Goal: Information Seeking & Learning: Learn about a topic

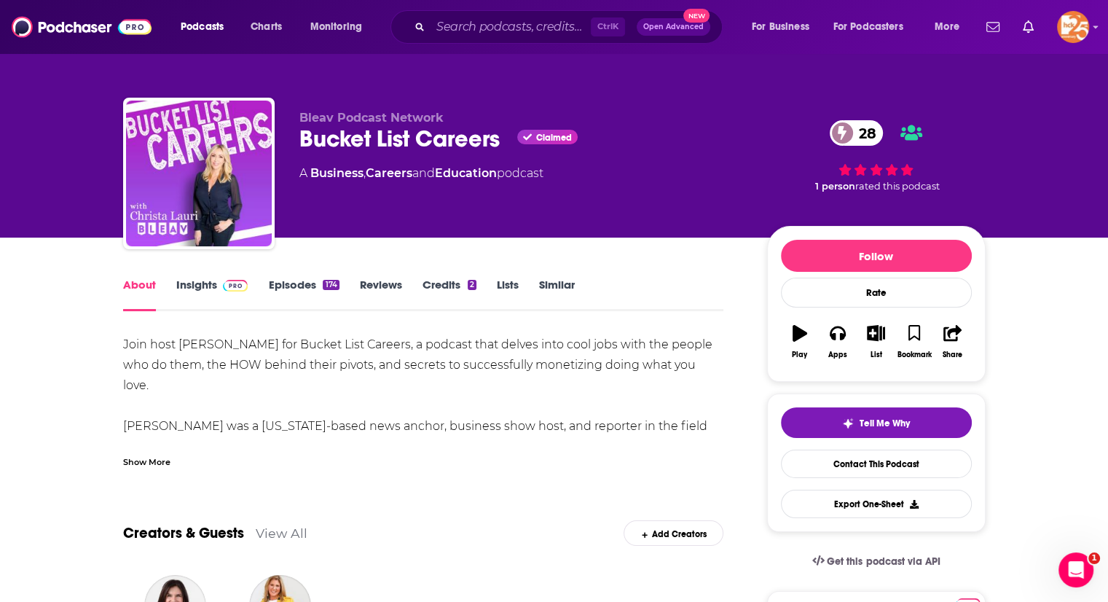
scroll to position [17, 0]
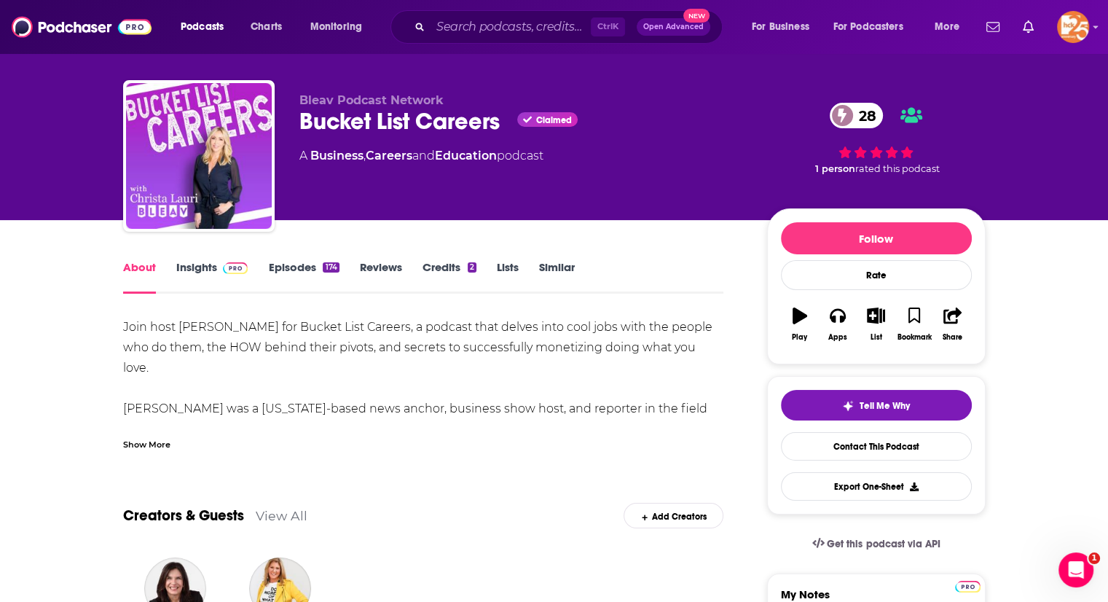
click at [140, 439] on div "Show More" at bounding box center [146, 443] width 47 height 14
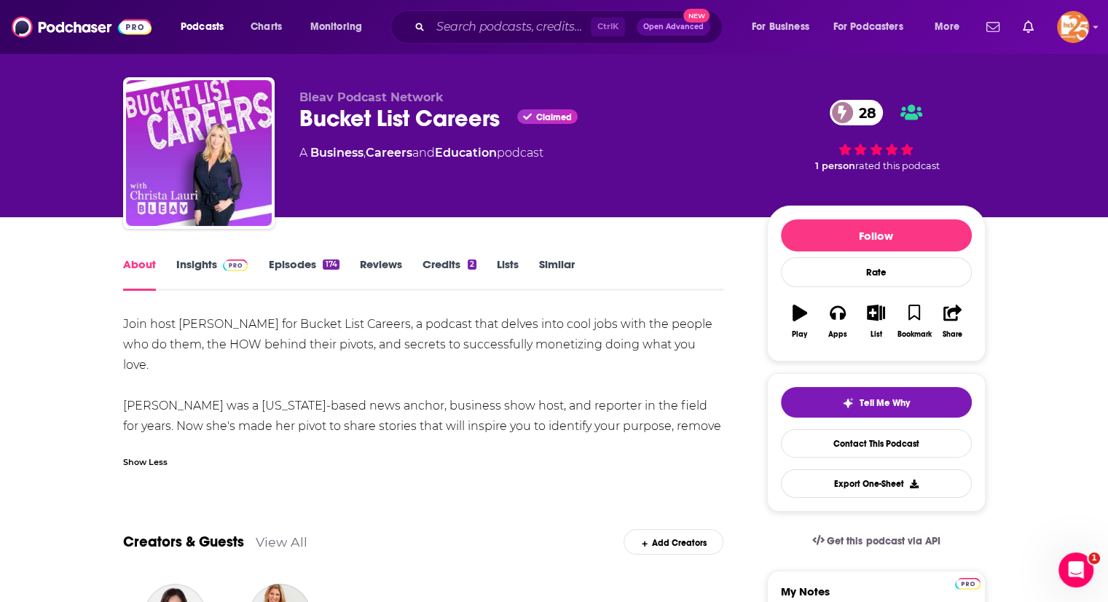
scroll to position [0, 0]
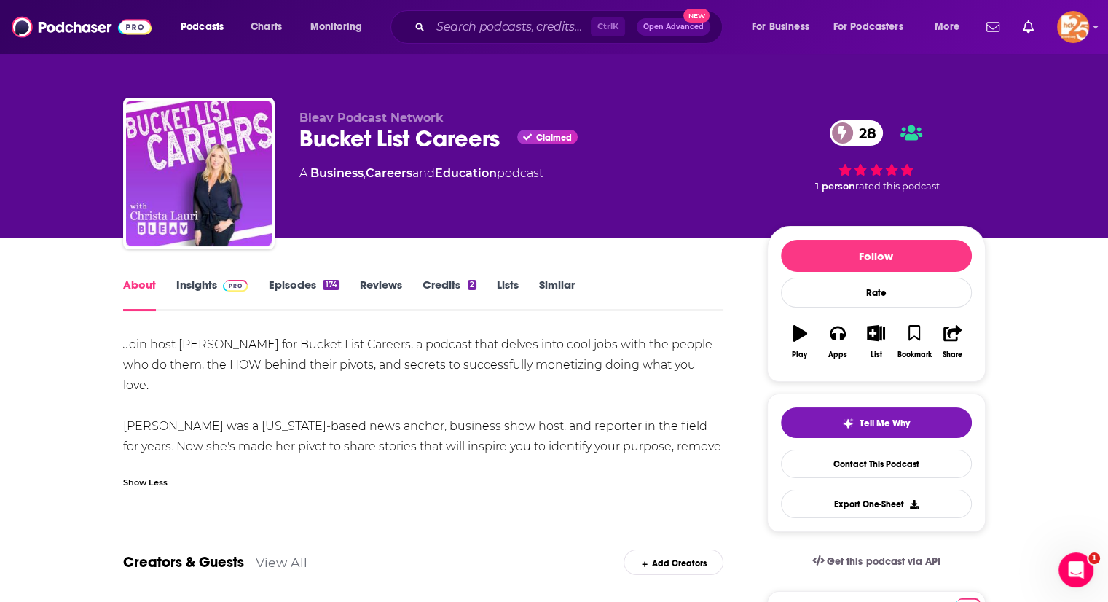
click at [207, 286] on link "Insights" at bounding box center [212, 295] width 72 height 34
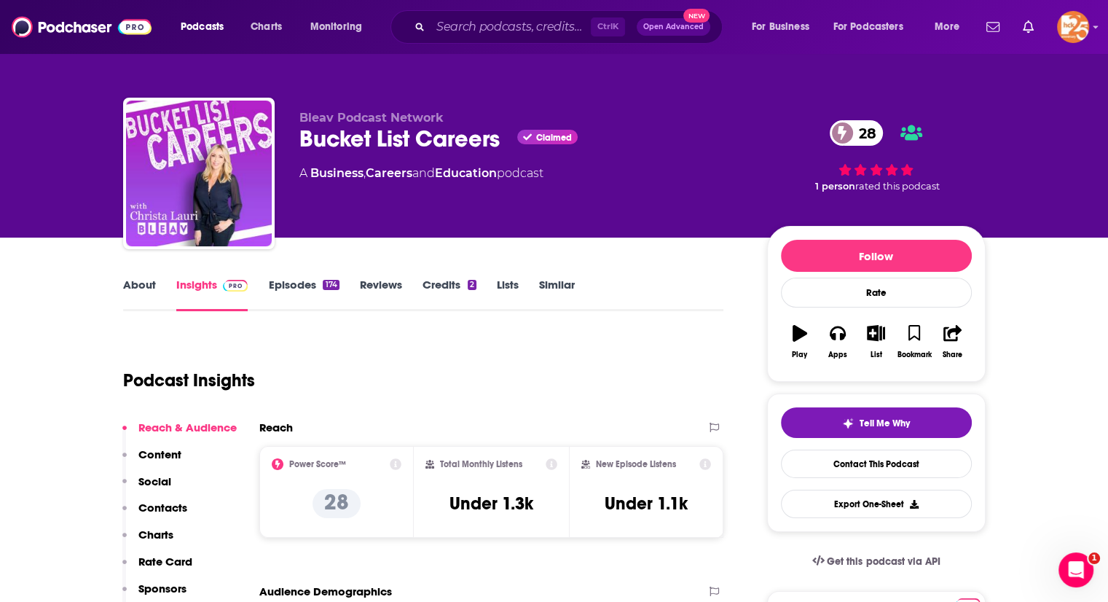
click at [286, 283] on link "Episodes 174" at bounding box center [303, 295] width 71 height 34
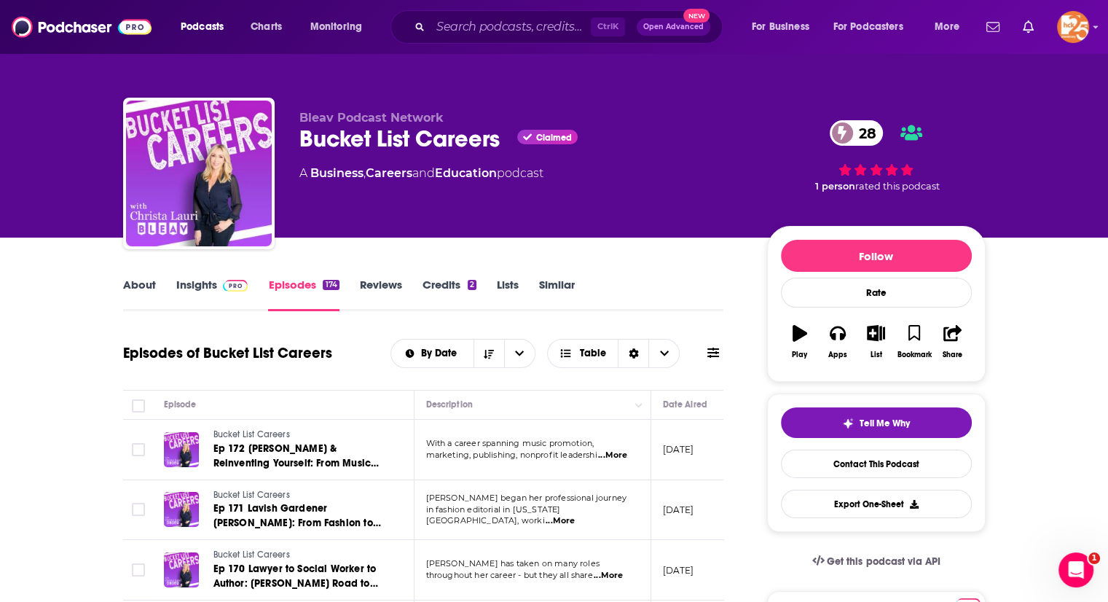
click at [619, 452] on span "...More" at bounding box center [612, 455] width 29 height 12
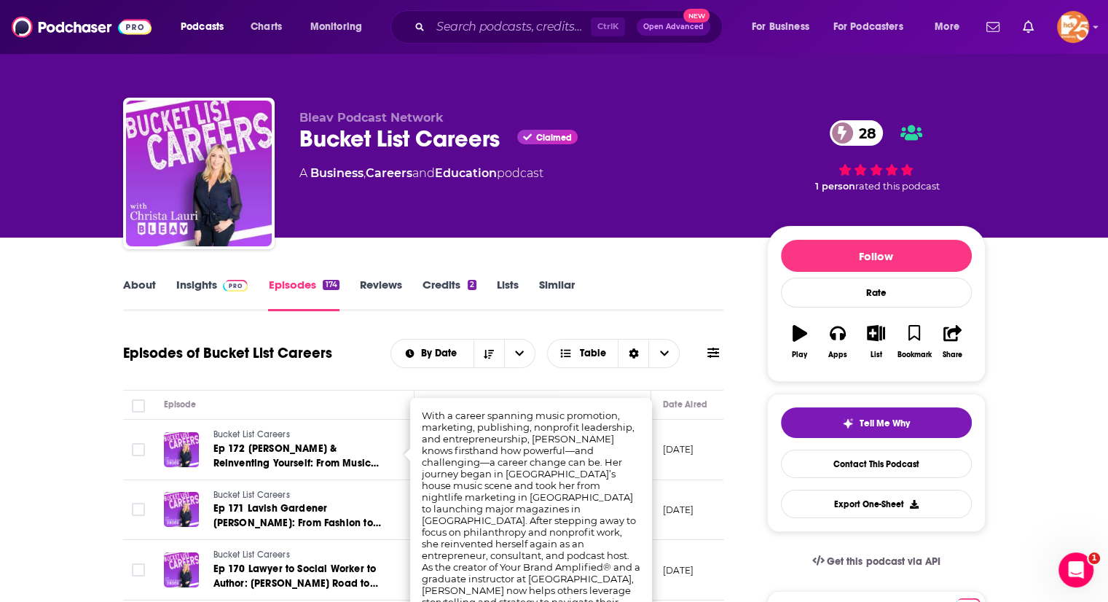
click at [669, 308] on div "About Insights Episodes 174 Reviews Credits 2 Lists Similar" at bounding box center [423, 293] width 601 height 36
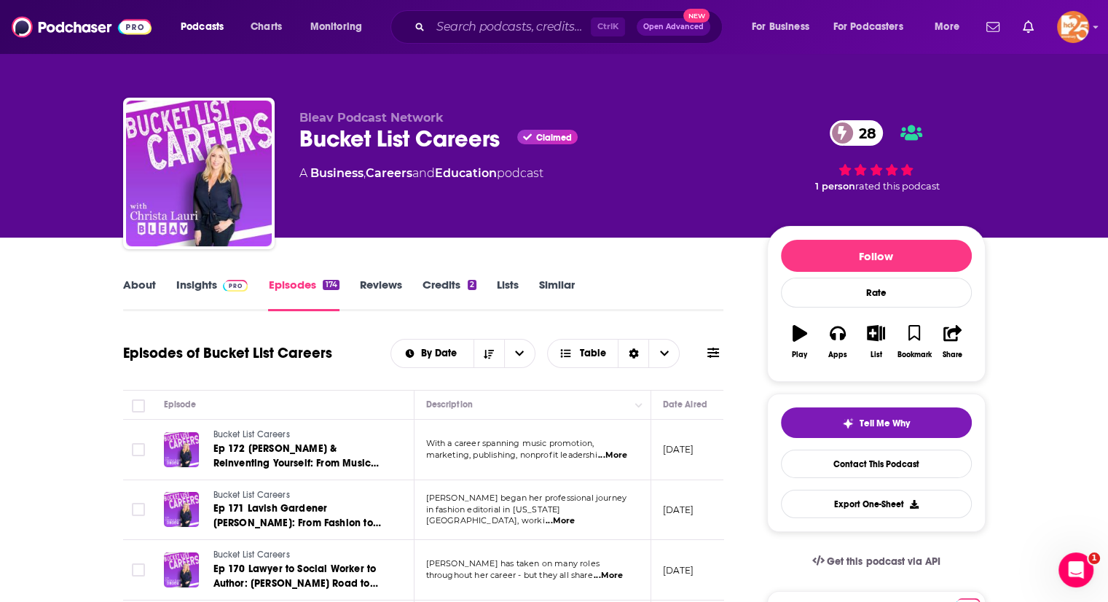
click at [195, 284] on link "Insights" at bounding box center [212, 295] width 72 height 34
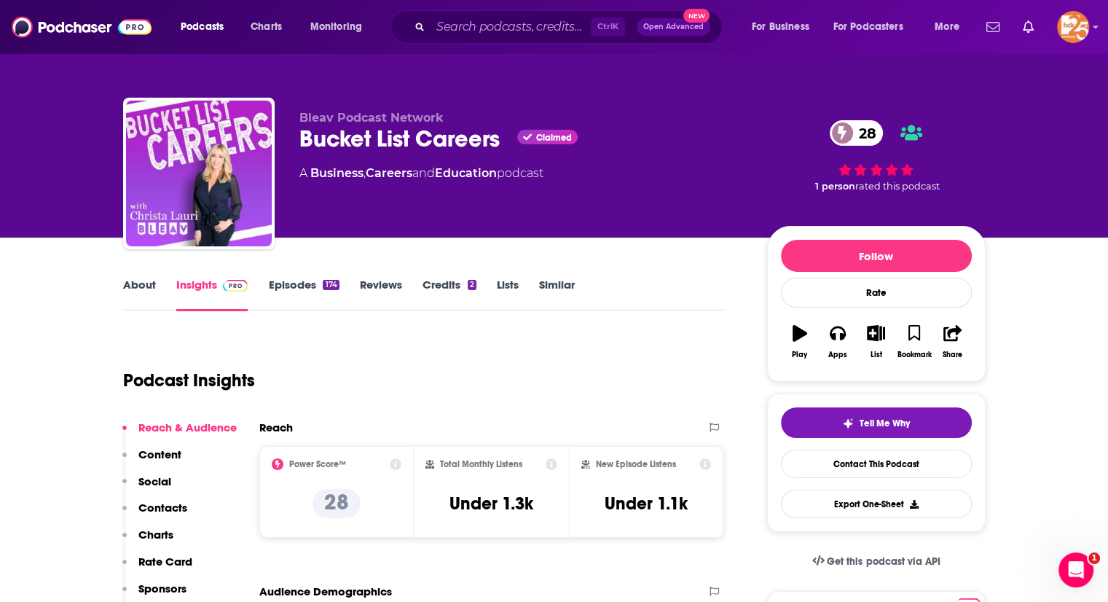
click at [143, 275] on div "About Insights Episodes 174 Reviews Credits 2 Lists Similar" at bounding box center [423, 293] width 601 height 36
click at [144, 283] on link "About" at bounding box center [139, 295] width 33 height 34
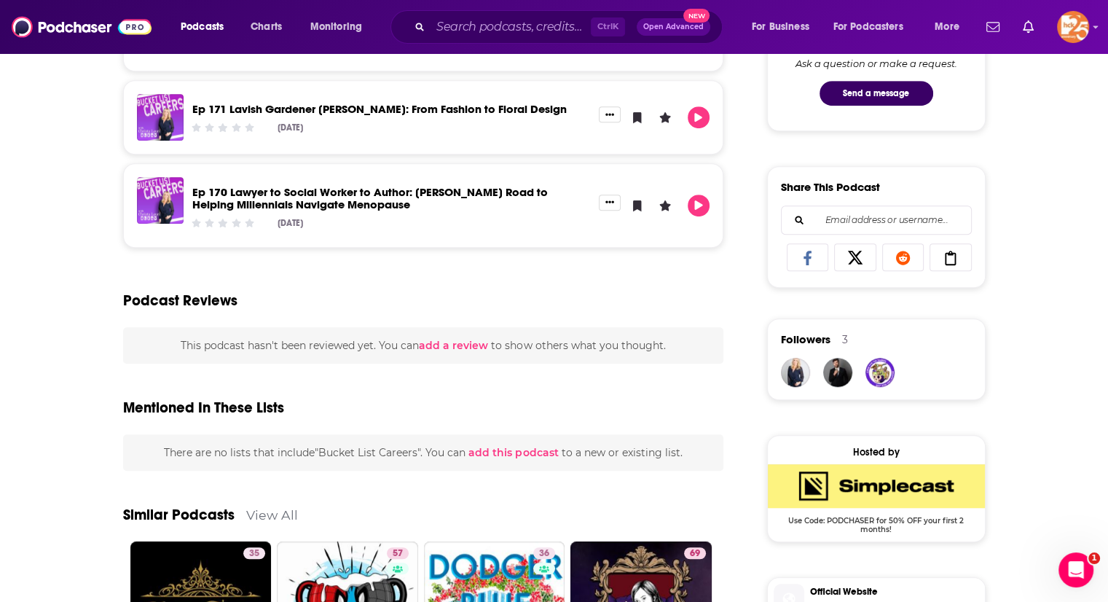
scroll to position [932, 0]
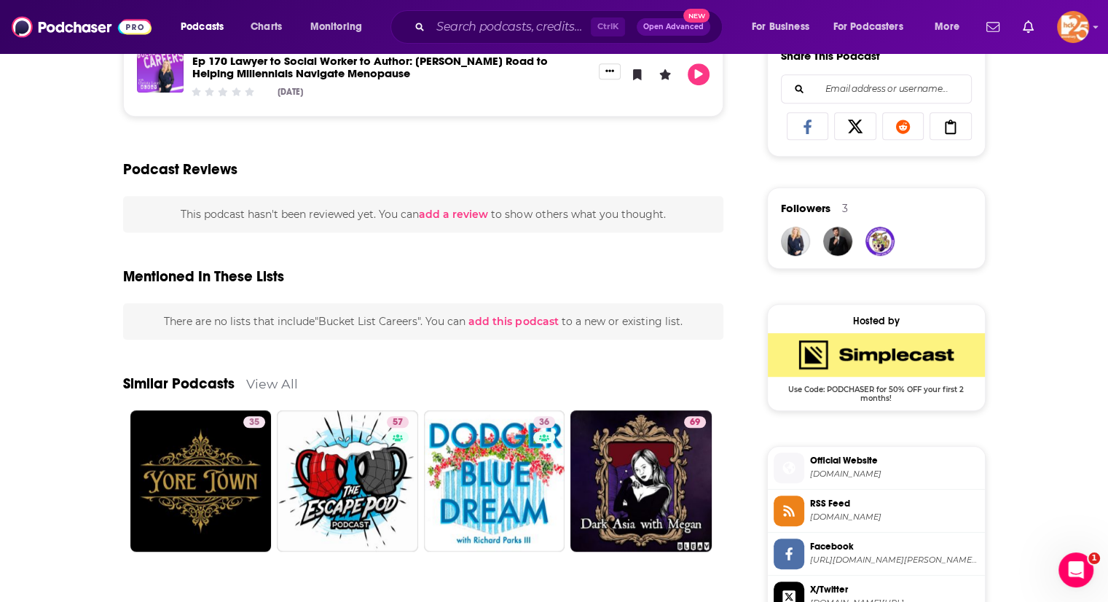
click at [816, 462] on span "Official Website" at bounding box center [894, 460] width 169 height 13
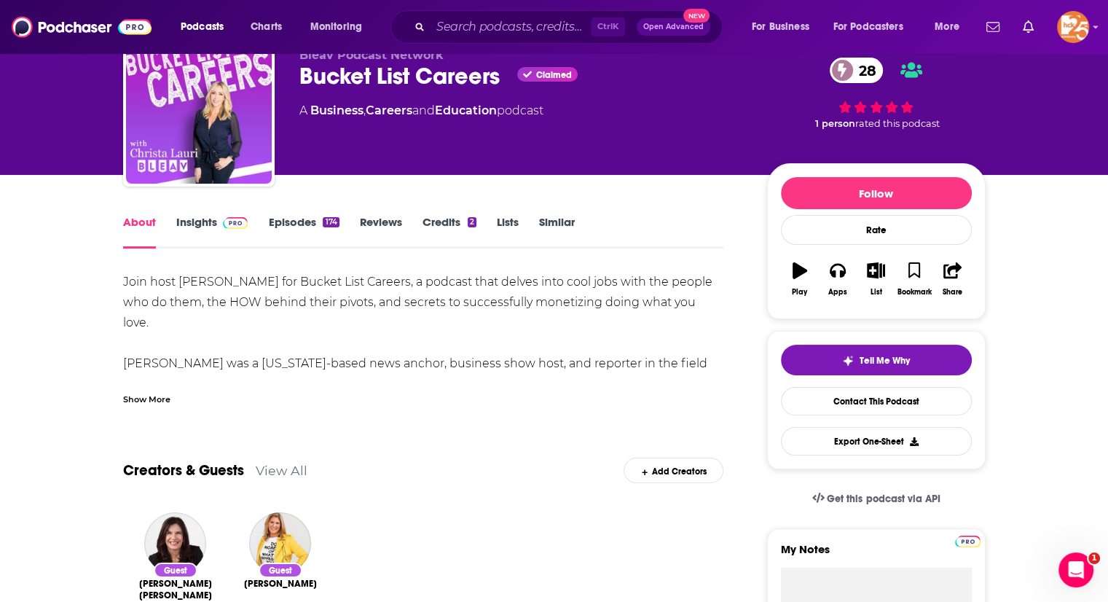
scroll to position [64, 0]
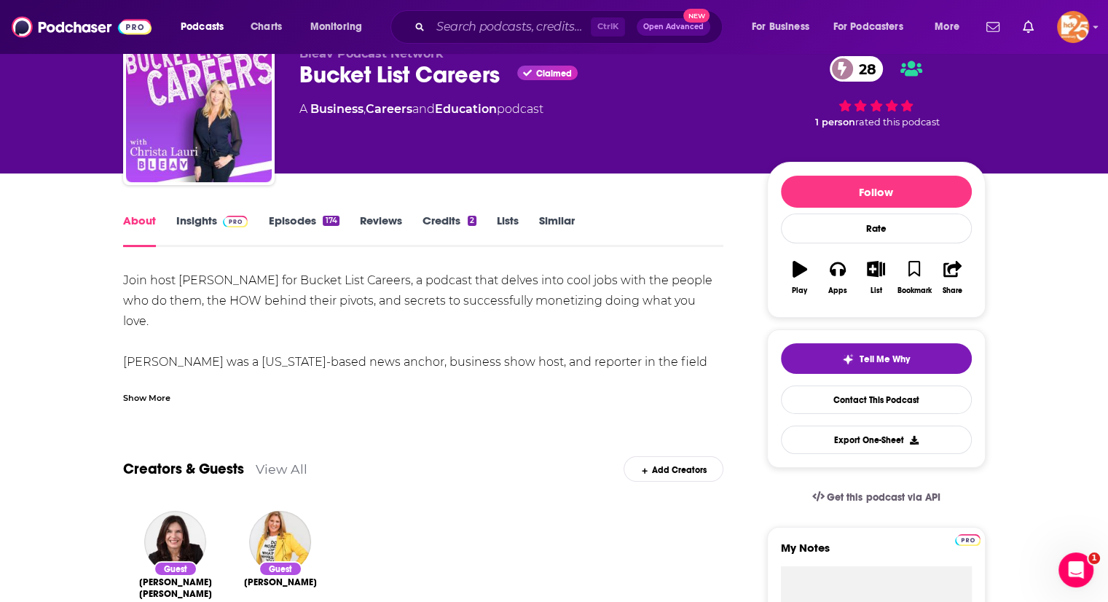
click at [143, 393] on div "Show More" at bounding box center [146, 397] width 47 height 14
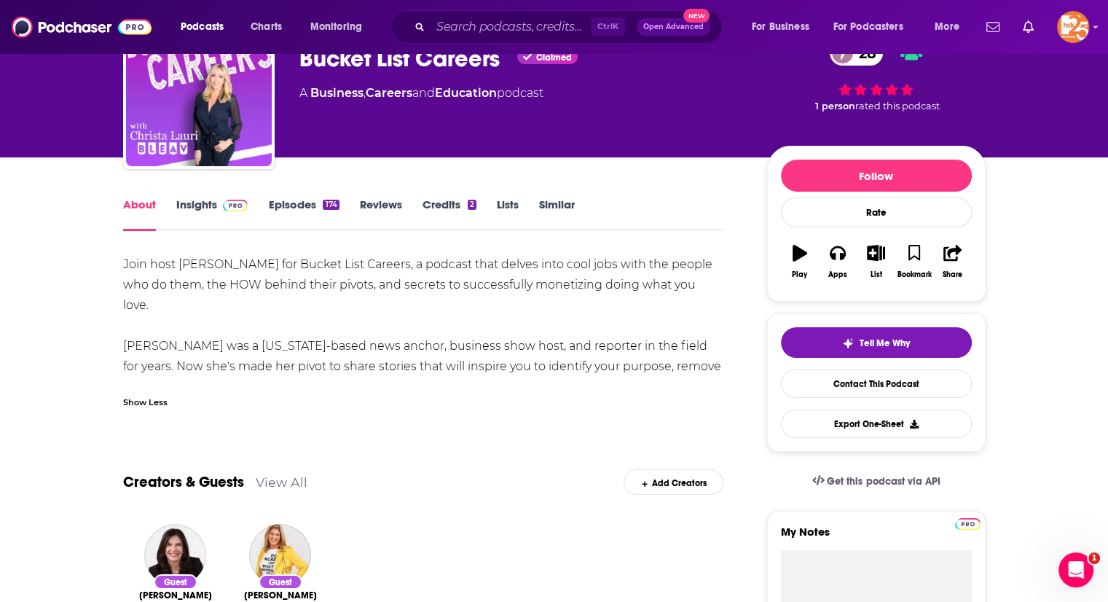
scroll to position [79, 0]
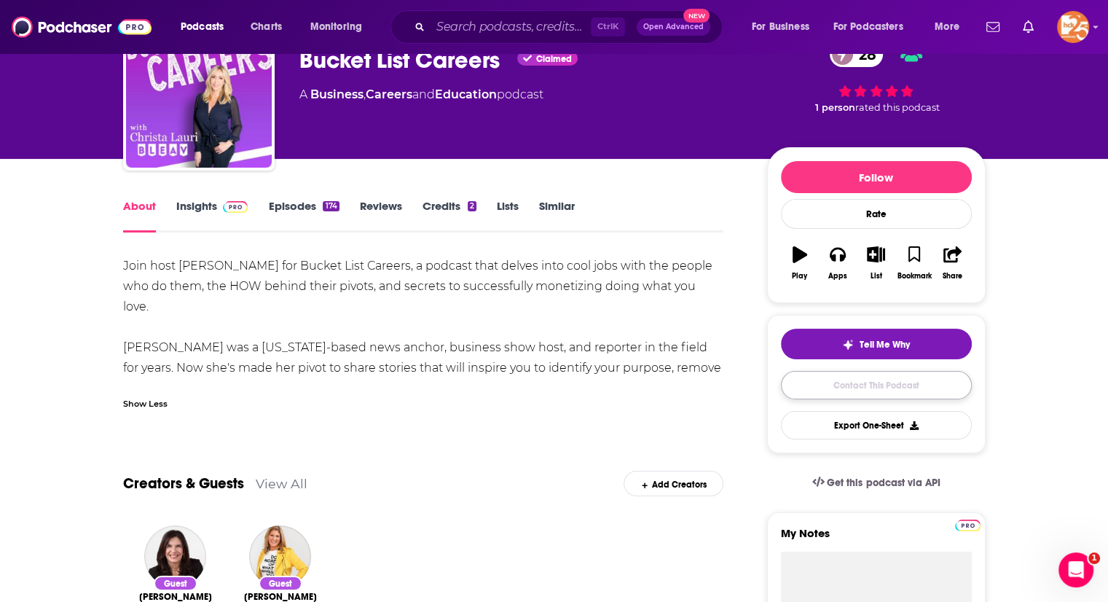
click at [878, 385] on link "Contact This Podcast" at bounding box center [876, 385] width 191 height 28
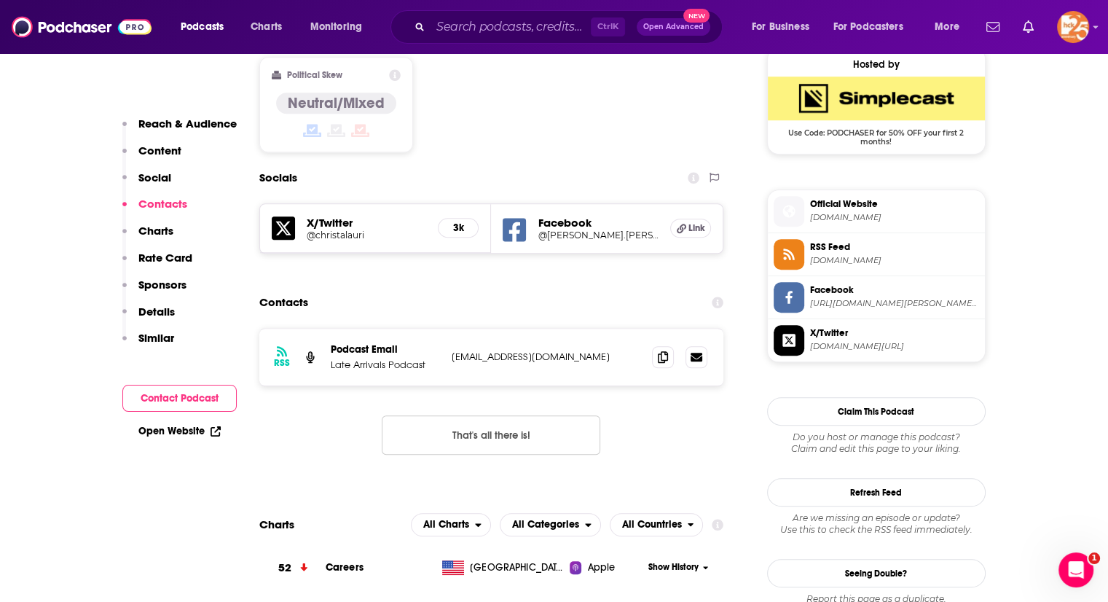
scroll to position [1187, 0]
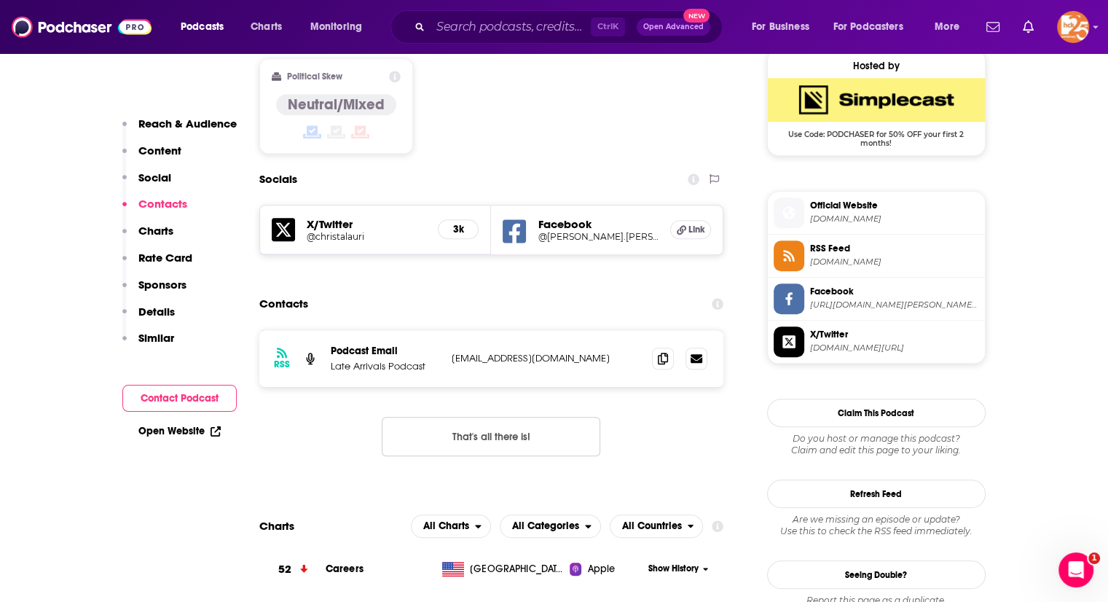
click at [530, 417] on button "That's all there is!" at bounding box center [491, 436] width 219 height 39
click at [889, 295] on span "Facebook" at bounding box center [894, 291] width 169 height 13
click at [830, 245] on span "RSS Feed" at bounding box center [894, 248] width 169 height 13
click at [809, 330] on span "X/Twitter twitter.com/christalauri" at bounding box center [891, 340] width 175 height 29
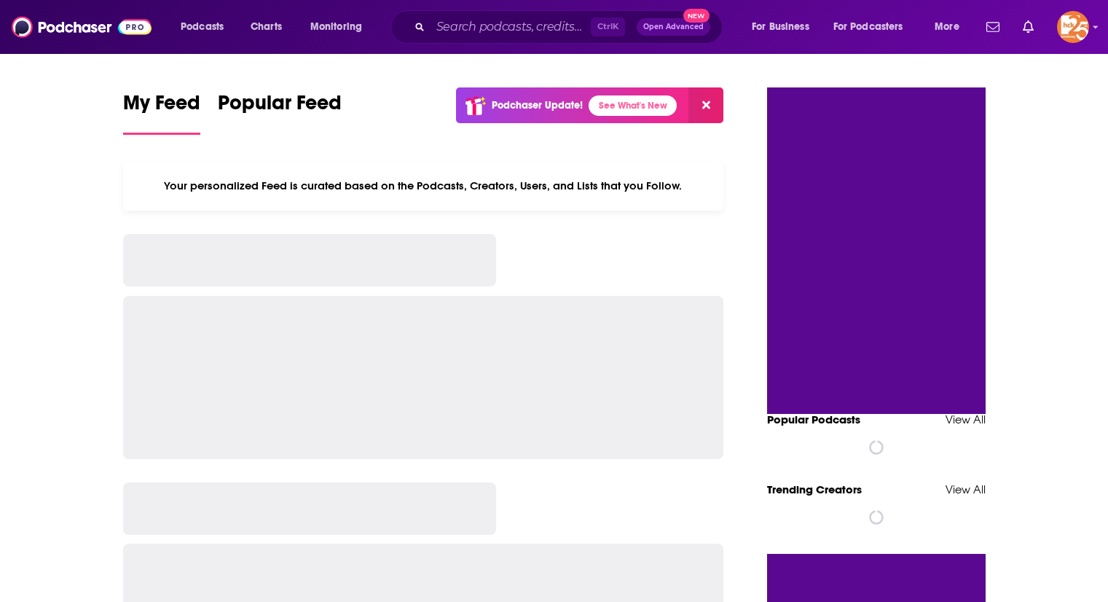
click at [407, 45] on div "Podcasts Charts Monitoring Ctrl K Open Advanced New For Business For Podcasters…" at bounding box center [554, 27] width 1108 height 54
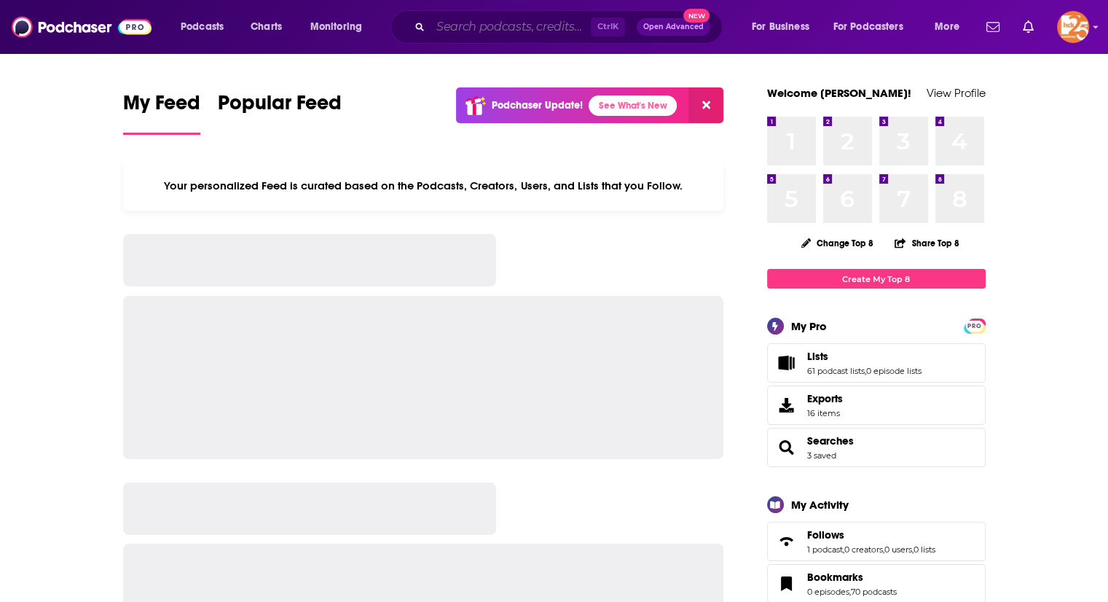
click at [447, 28] on input "Search podcasts, credits, & more..." at bounding box center [510, 26] width 160 height 23
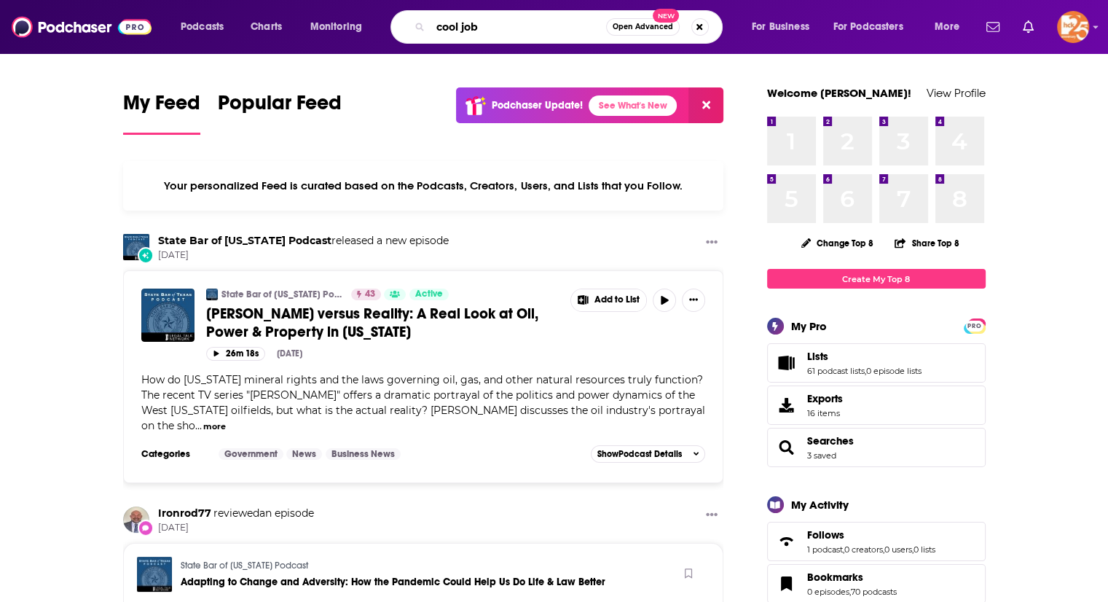
type input "cool job"
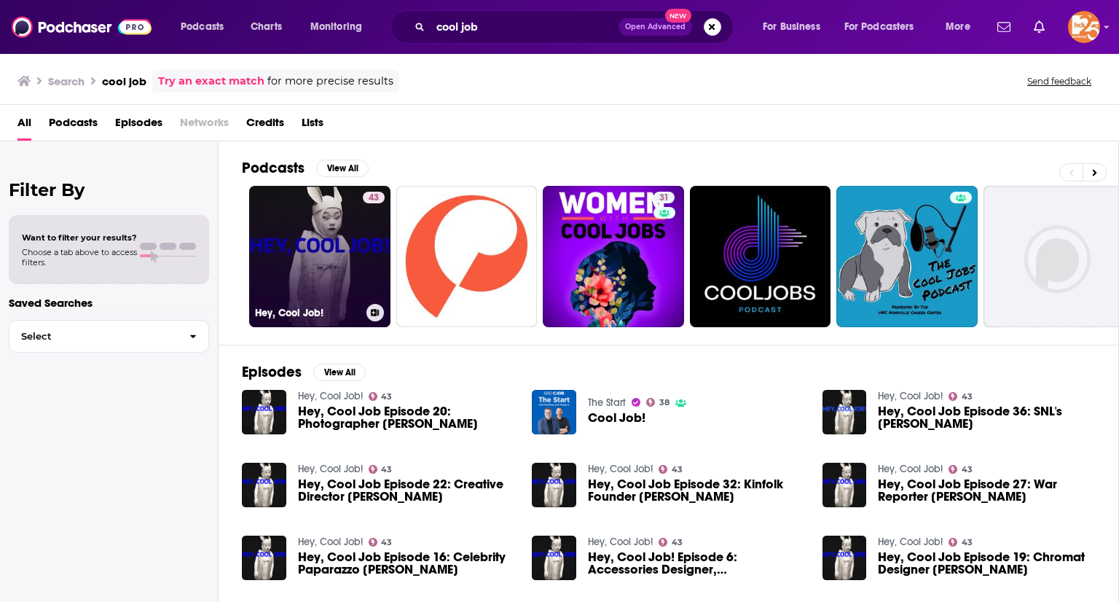
click at [318, 243] on link "43 Hey, Cool Job!" at bounding box center [319, 256] width 141 height 141
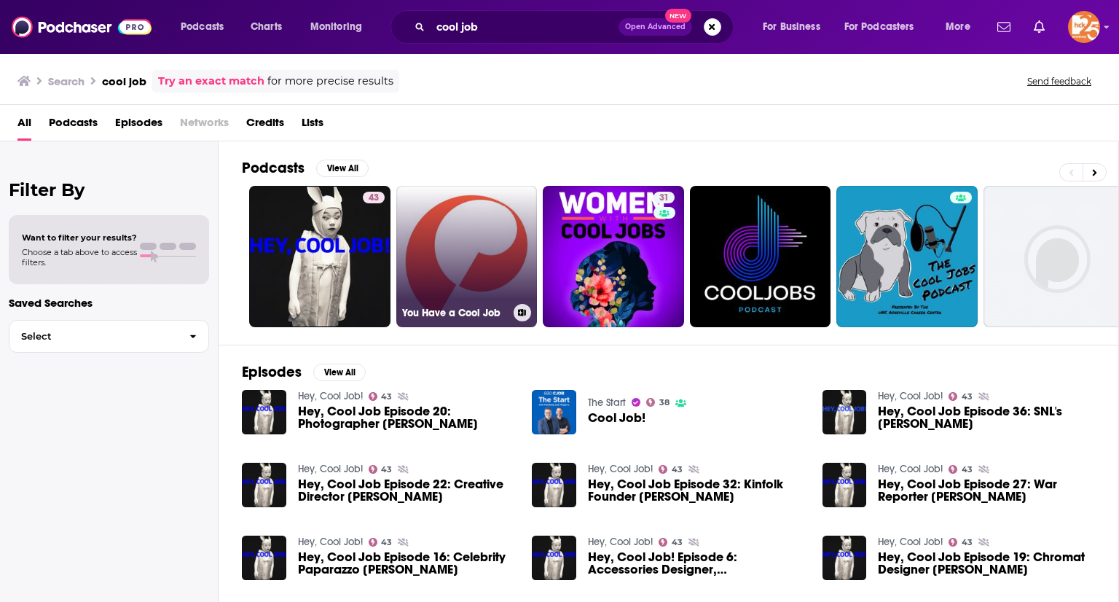
click at [450, 245] on link "You Have a Cool Job" at bounding box center [466, 256] width 141 height 141
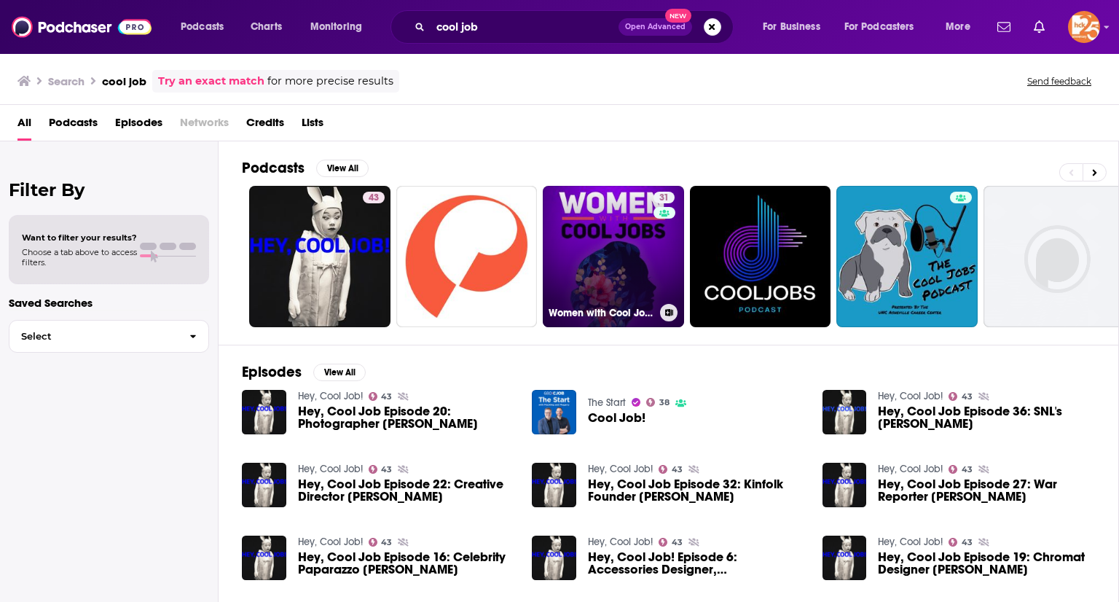
click at [599, 219] on link "31 Women with Cool Jobs" at bounding box center [613, 256] width 141 height 141
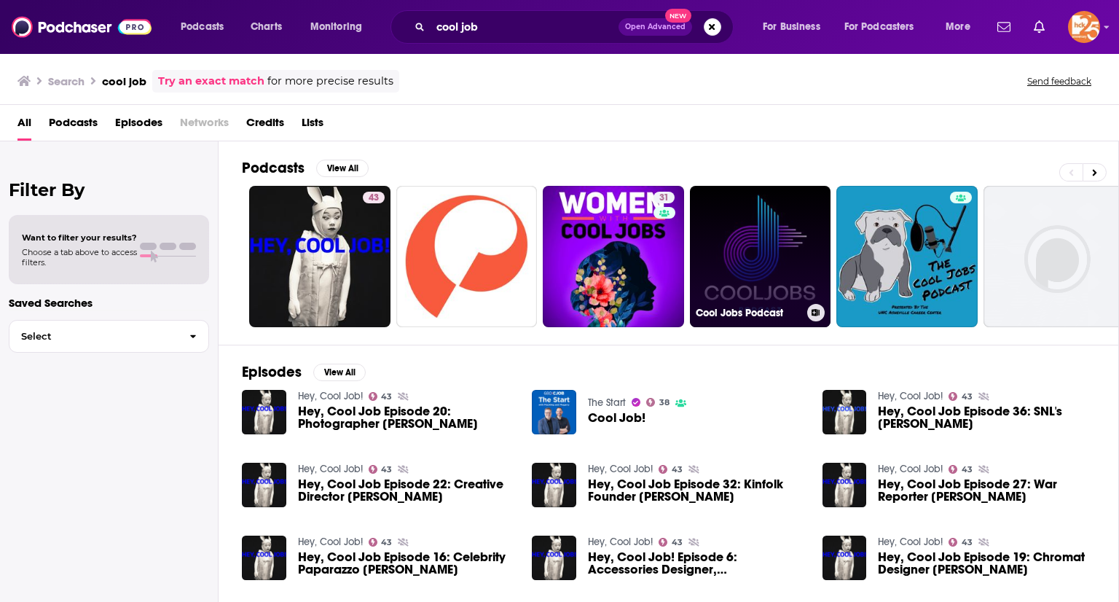
click at [780, 233] on link "Cool Jobs Podcast" at bounding box center [760, 256] width 141 height 141
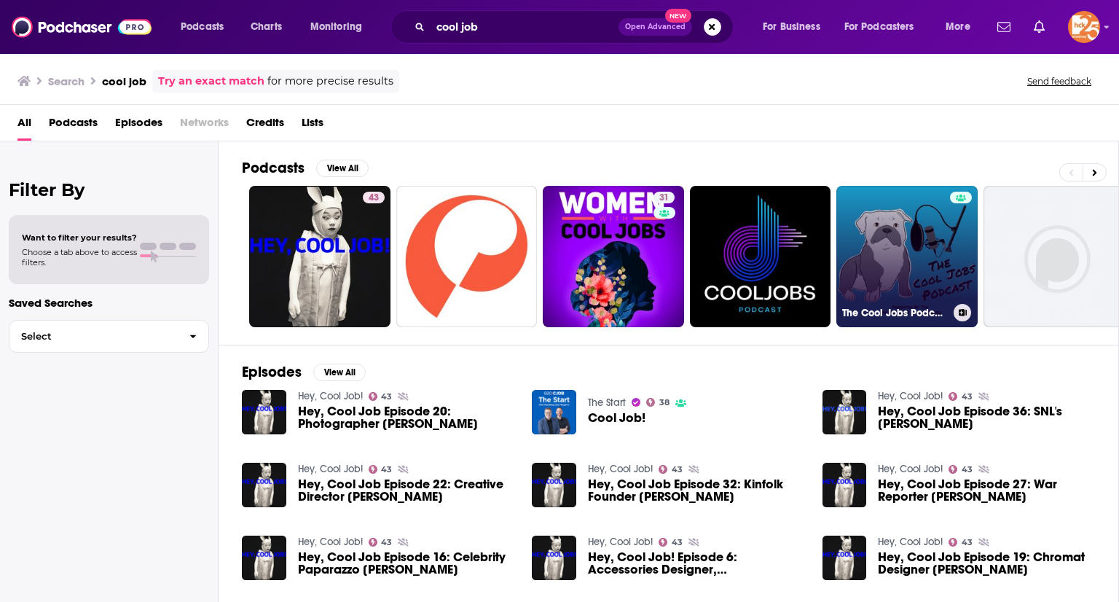
click at [924, 232] on link "The Cool Jobs Podcast" at bounding box center [906, 256] width 141 height 141
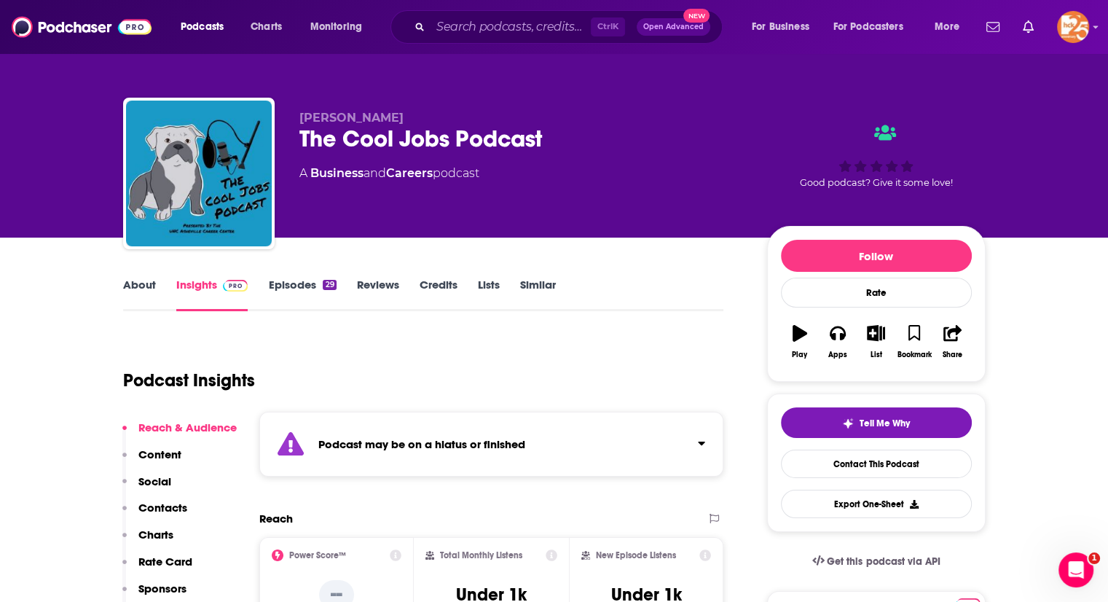
click at [274, 280] on link "Episodes 29" at bounding box center [302, 295] width 68 height 34
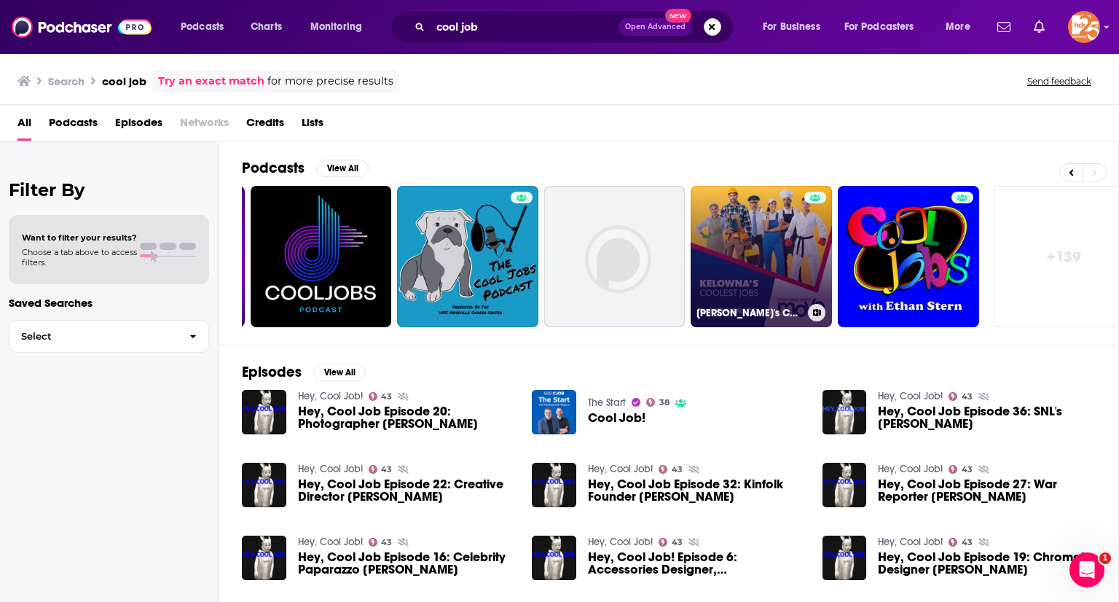
scroll to position [0, 460]
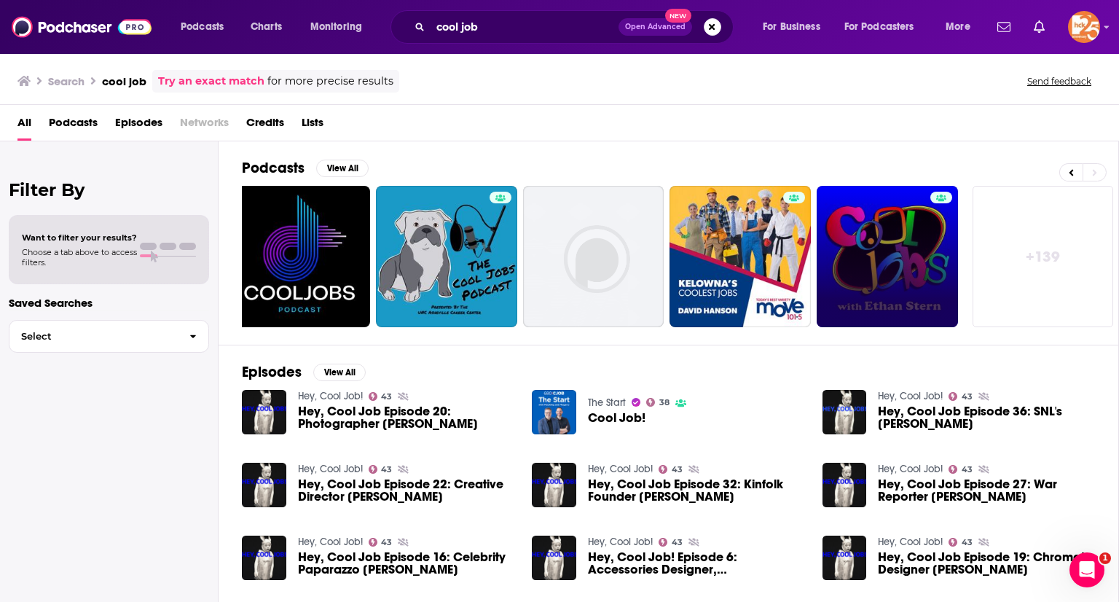
click at [852, 252] on link at bounding box center [887, 256] width 141 height 141
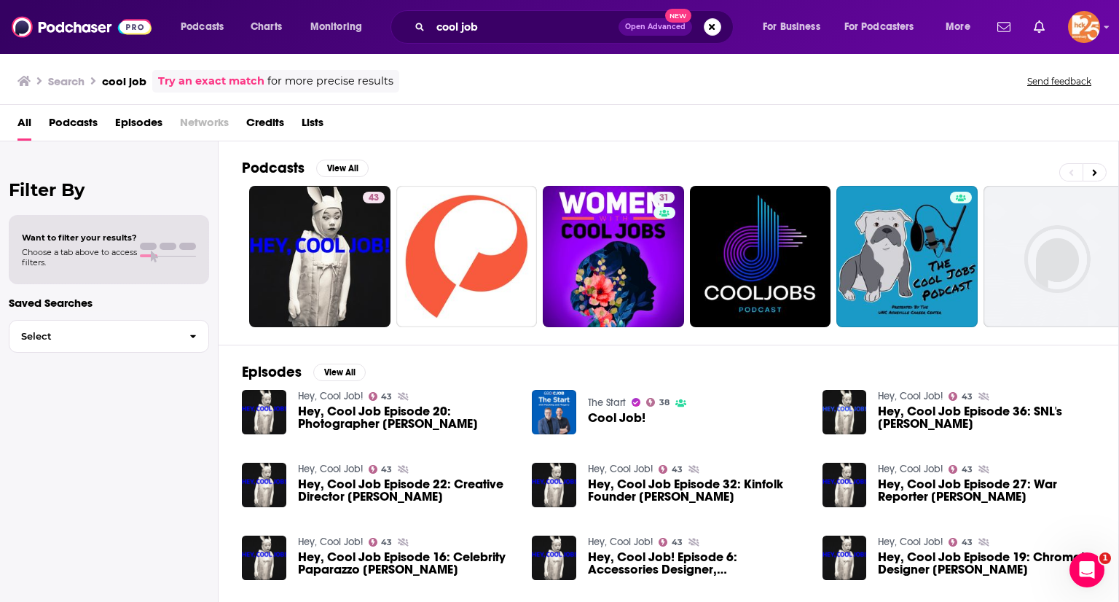
click at [346, 153] on div "Podcasts View All 43 31 + 139" at bounding box center [680, 242] width 877 height 203
click at [341, 160] on button "View All" at bounding box center [342, 168] width 52 height 17
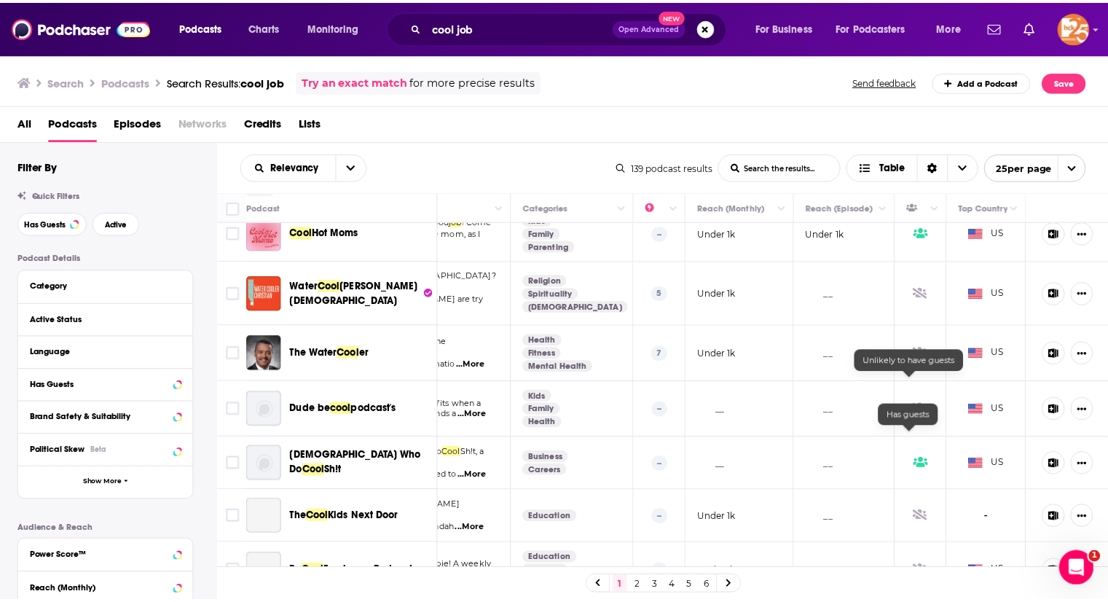
scroll to position [906, 206]
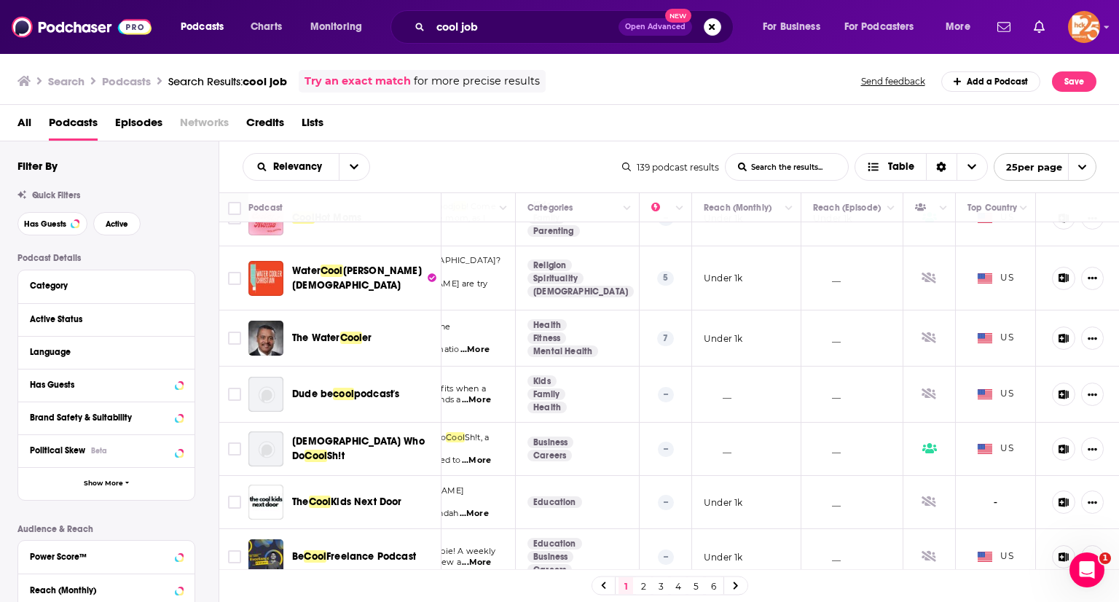
click at [495, 12] on div "cool job Open Advanced New" at bounding box center [561, 27] width 343 height 34
click at [490, 23] on input "cool job" at bounding box center [524, 26] width 188 height 23
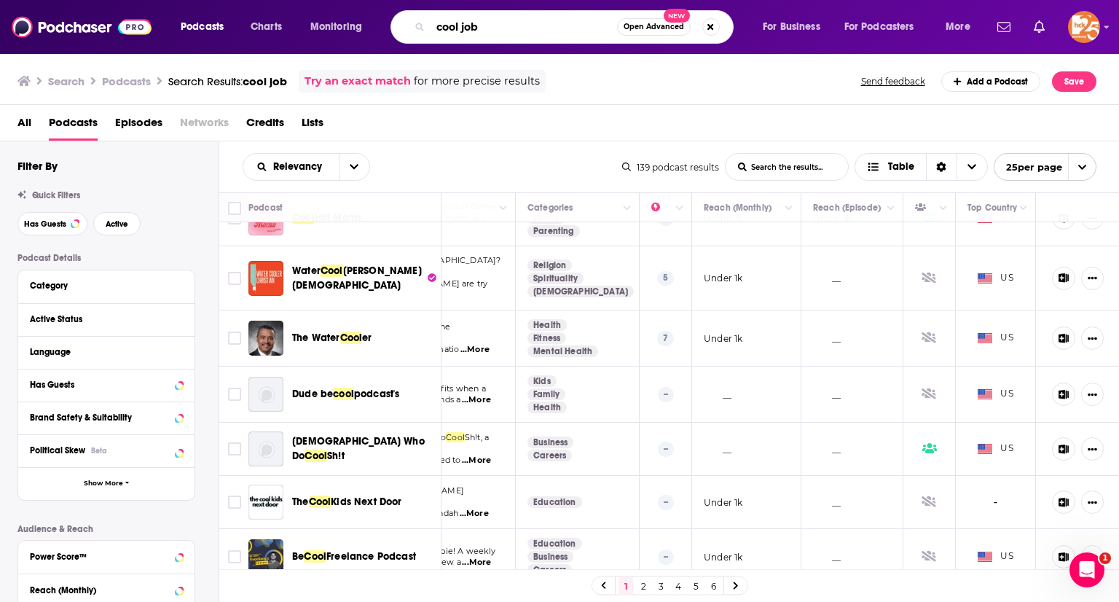
click at [490, 23] on input "cool job" at bounding box center [523, 26] width 186 height 23
type input "interesting jobs"
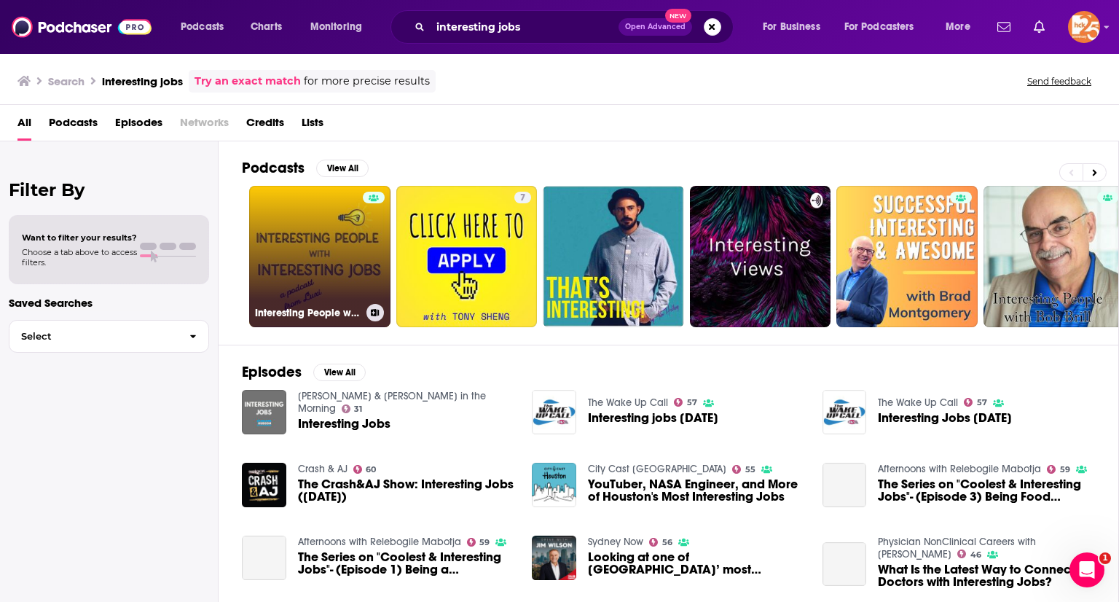
click at [315, 218] on link "Interesting People with Interesting Jobs" at bounding box center [319, 256] width 141 height 141
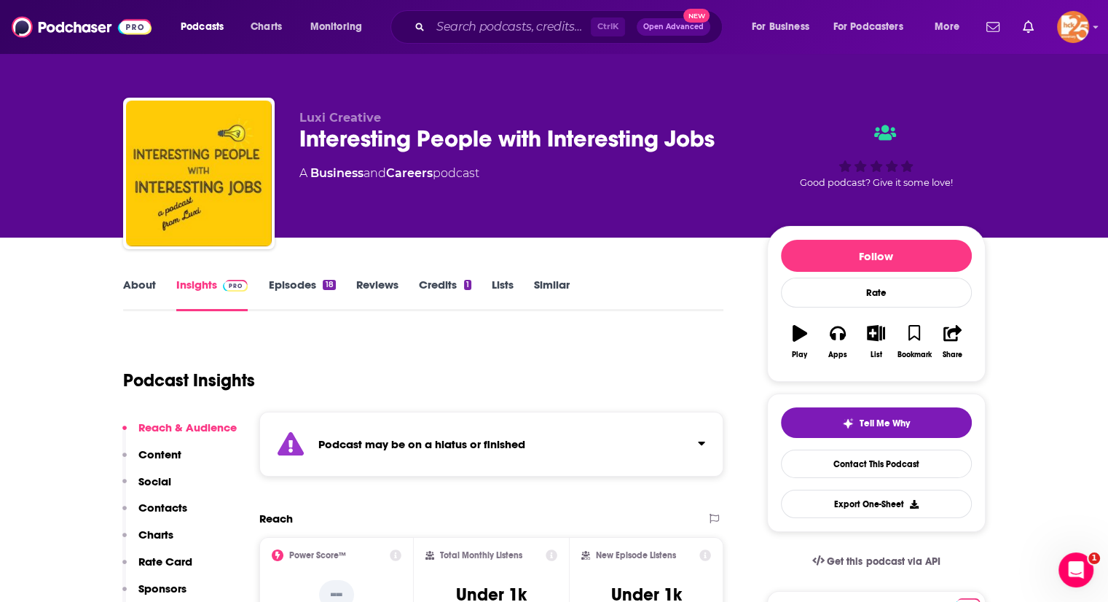
click at [626, 428] on div "Podcast may be on a hiatus or finished" at bounding box center [491, 444] width 465 height 65
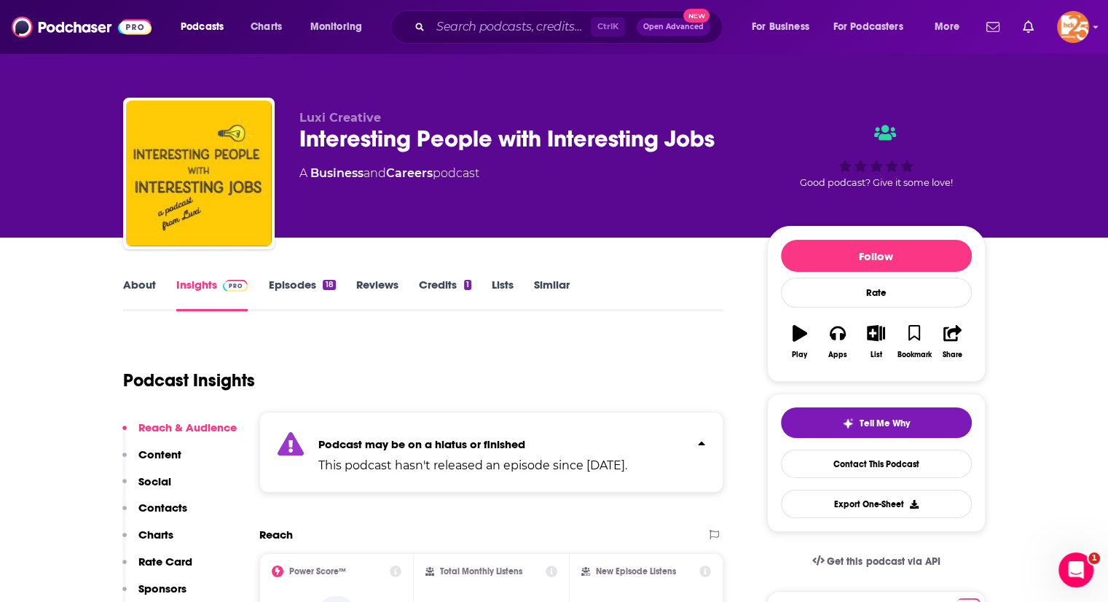
click at [626, 428] on div "Podcast may be on a hiatus or finished This podcast hasn't released an episode …" at bounding box center [491, 452] width 465 height 81
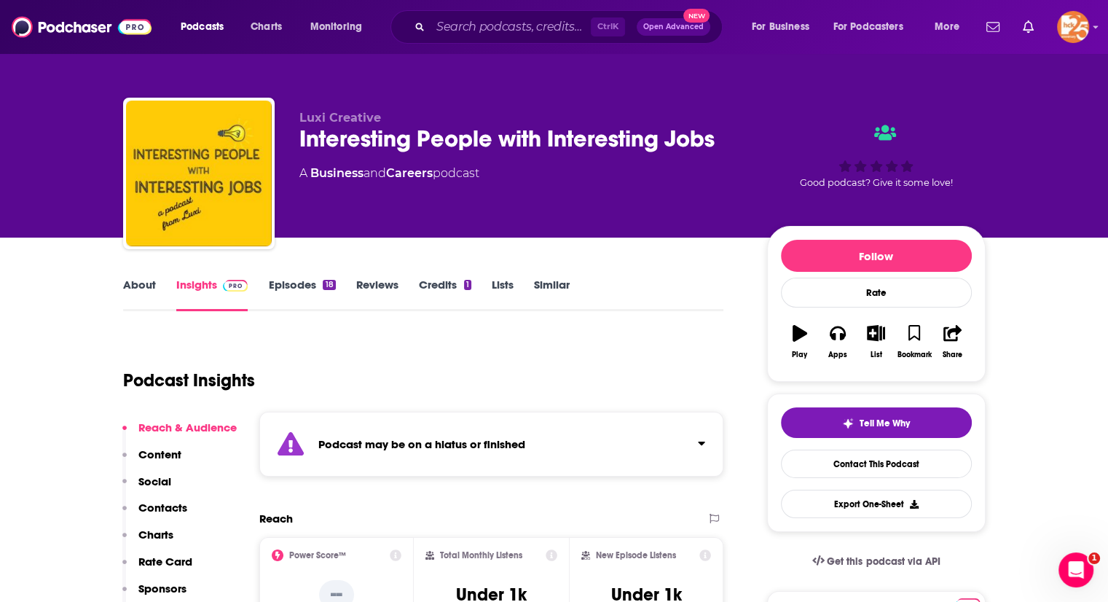
click at [313, 291] on link "Episodes 18" at bounding box center [301, 295] width 67 height 34
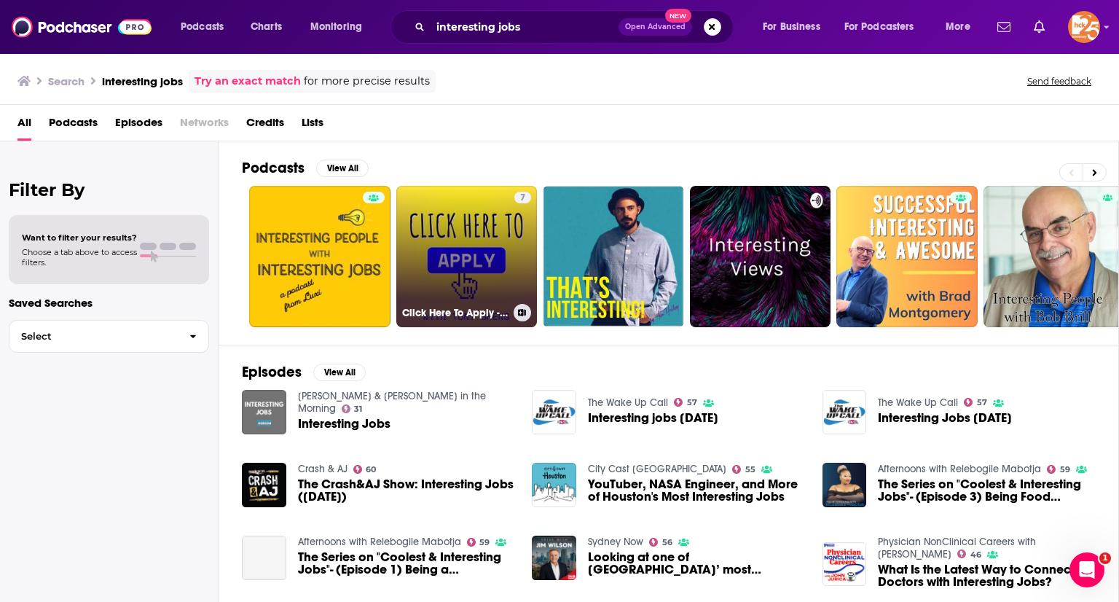
click at [495, 247] on link "7 Click Here To Apply - Interviews About Interesting Jobs And How To Do Them" at bounding box center [466, 256] width 141 height 141
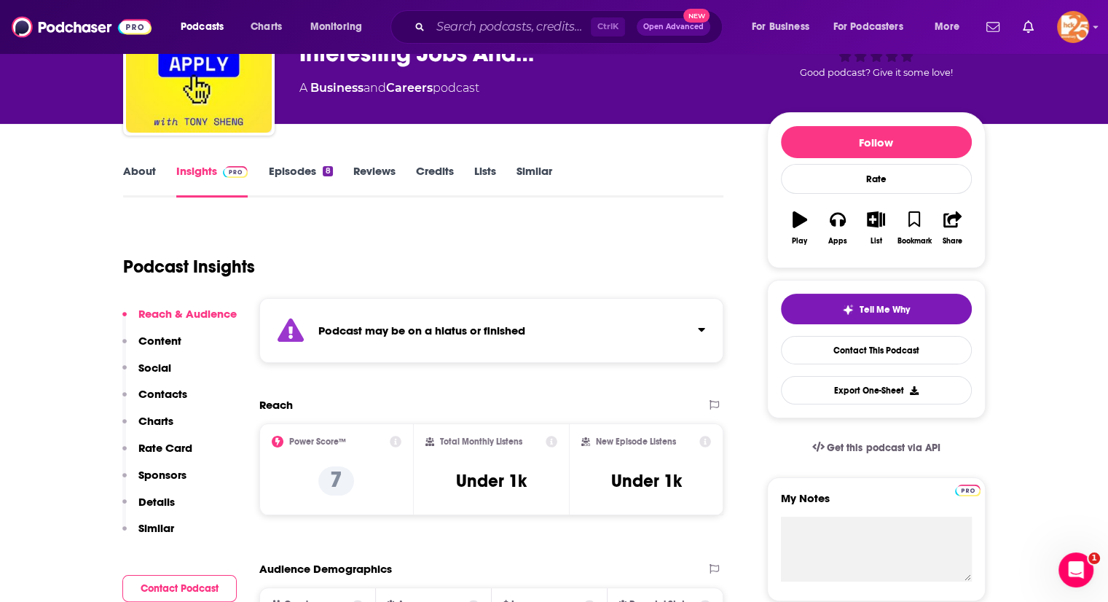
scroll to position [86, 0]
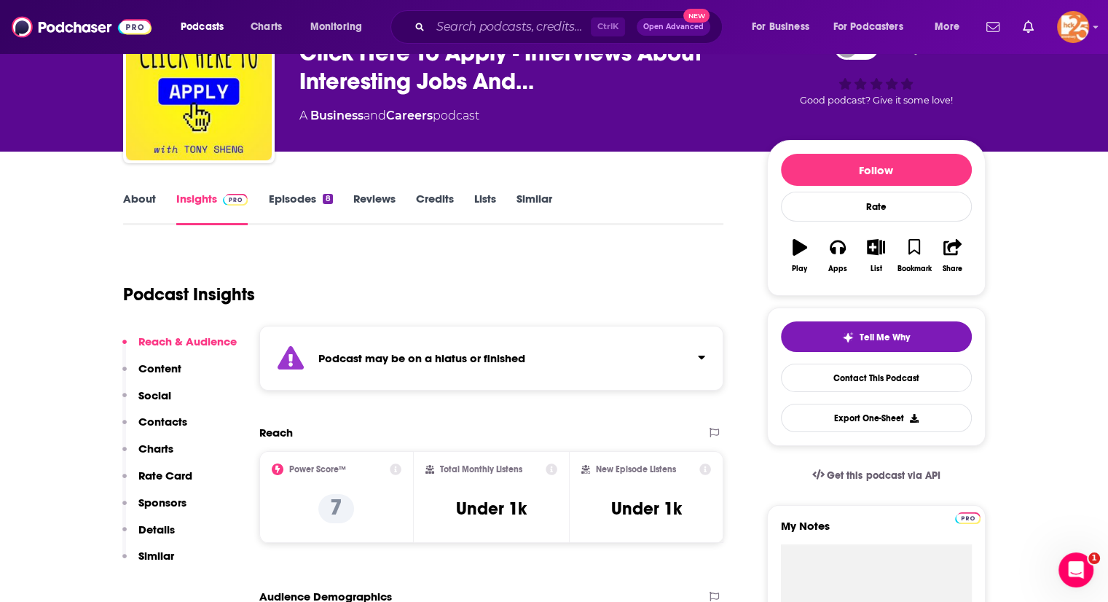
click at [479, 377] on div "Podcast may be on a hiatus or finished" at bounding box center [491, 358] width 465 height 65
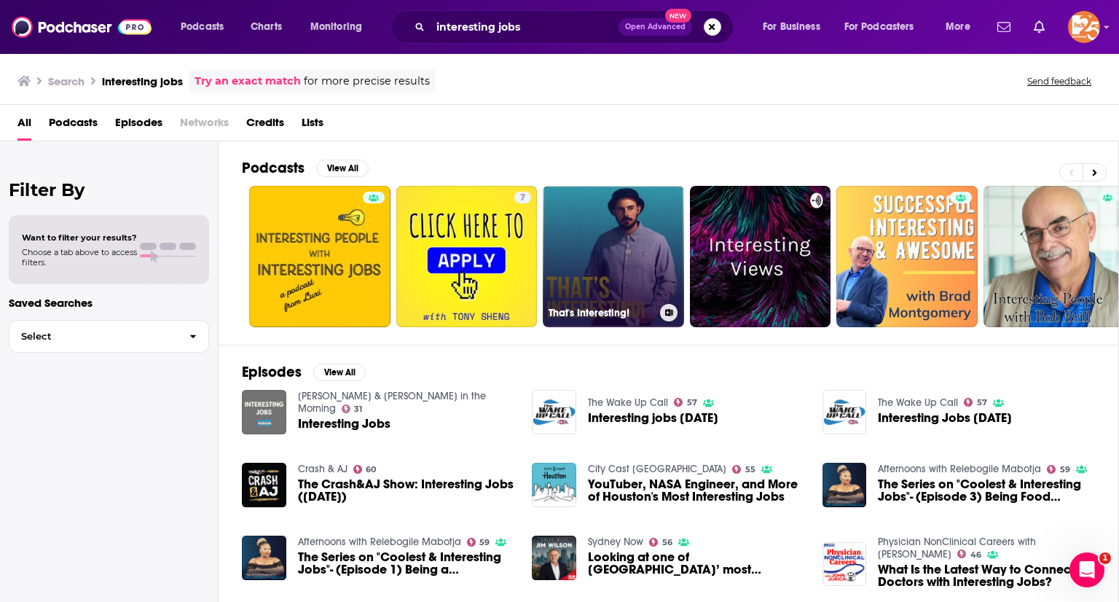
click at [615, 242] on link "That's Interesting!" at bounding box center [613, 256] width 141 height 141
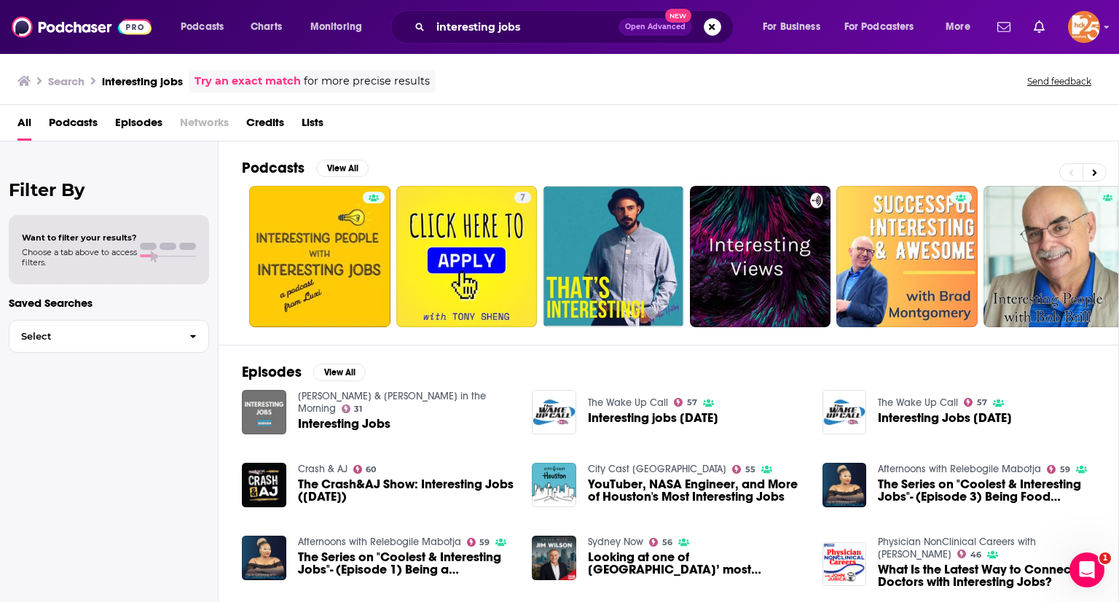
click at [644, 23] on span "Open Advanced" at bounding box center [655, 26] width 60 height 7
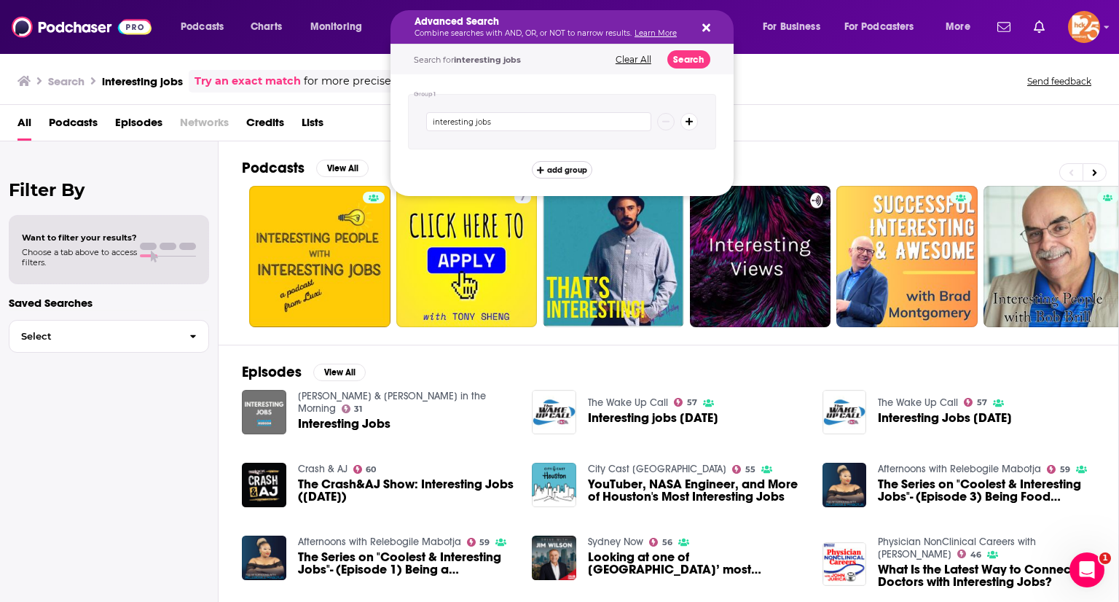
click at [578, 161] on button "add group" at bounding box center [562, 169] width 60 height 17
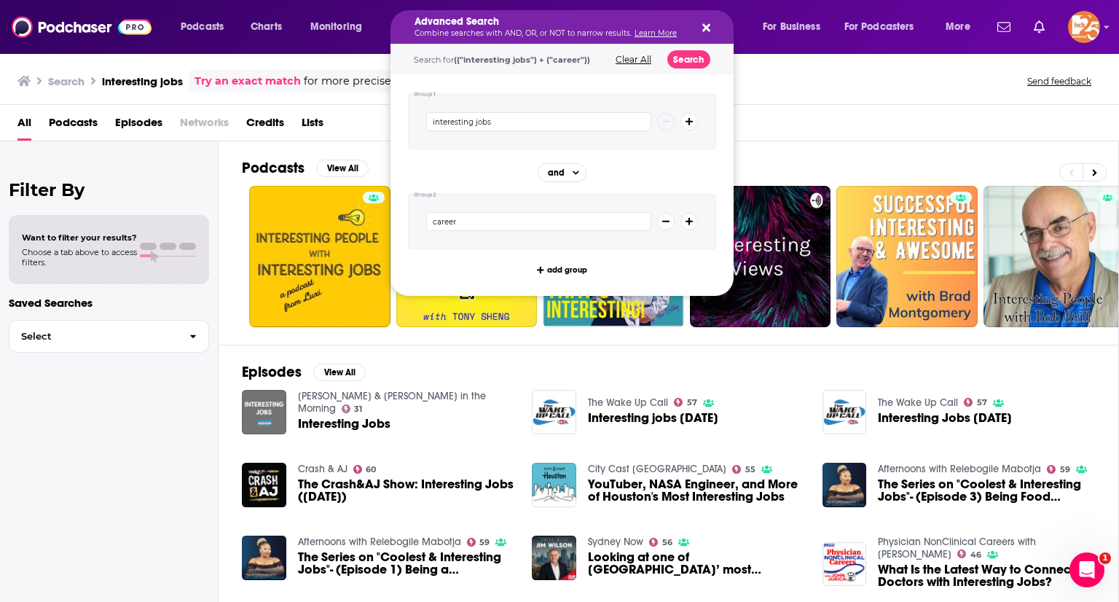
type input "career"
click at [688, 60] on button "Search" at bounding box center [688, 59] width 43 height 18
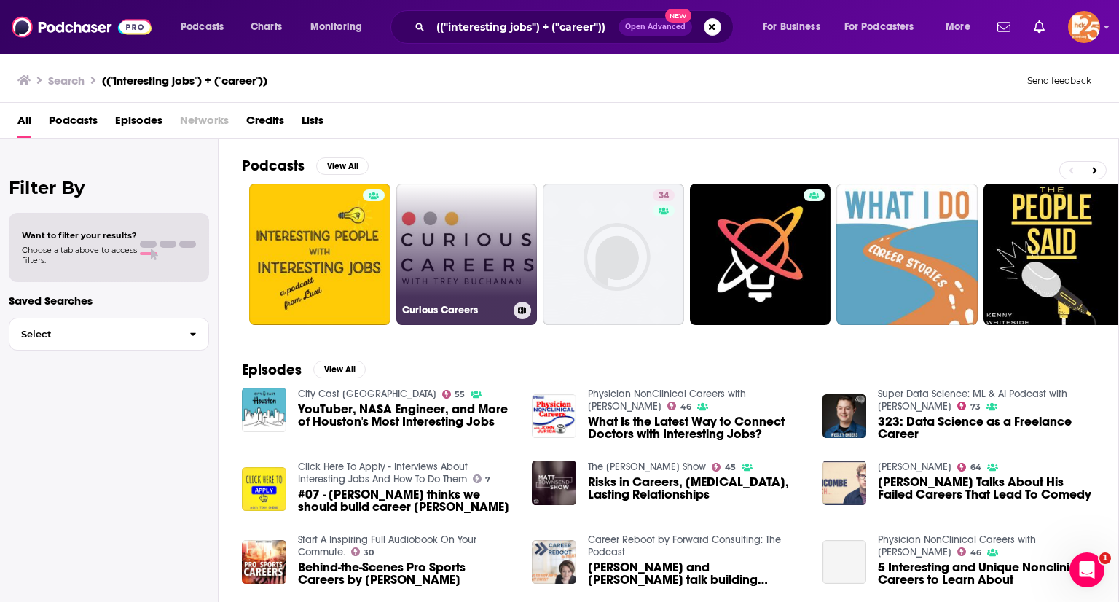
click at [489, 211] on link "Curious Careers" at bounding box center [466, 254] width 141 height 141
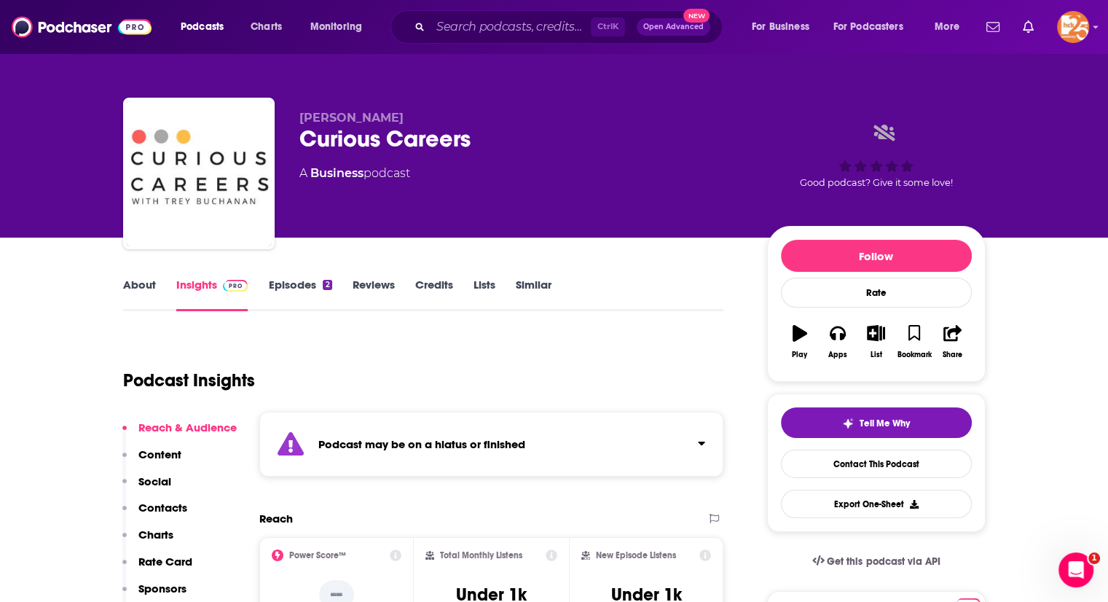
click at [446, 425] on div "Podcast may be on a hiatus or finished" at bounding box center [491, 444] width 465 height 65
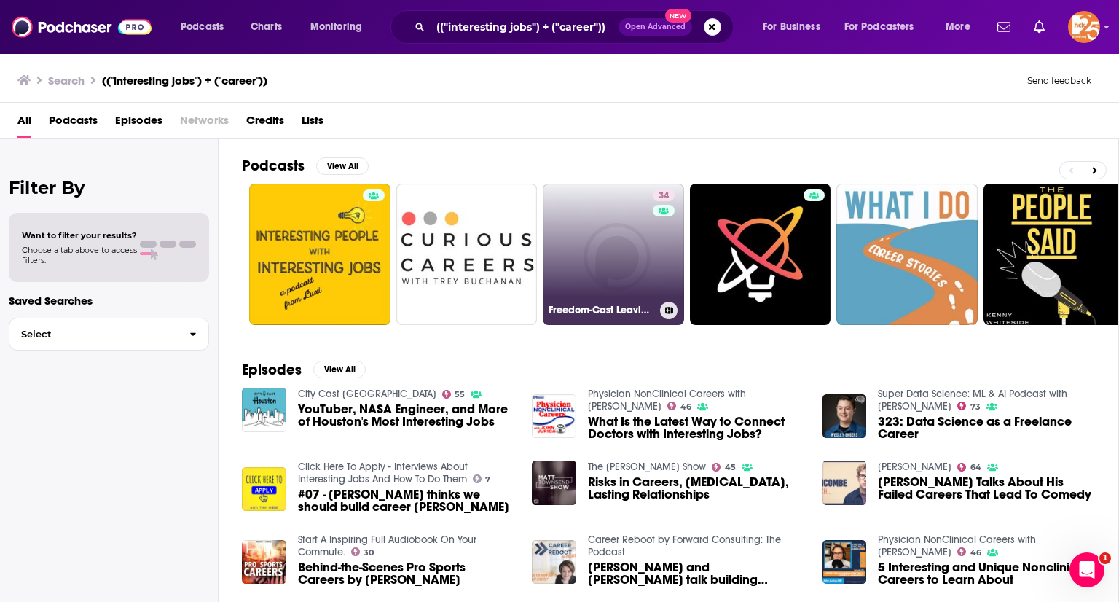
click at [634, 243] on link "34 Freedom-Cast Leaving Normal Behind | Motivation | Inspiration | Goal Setting…" at bounding box center [613, 254] width 141 height 141
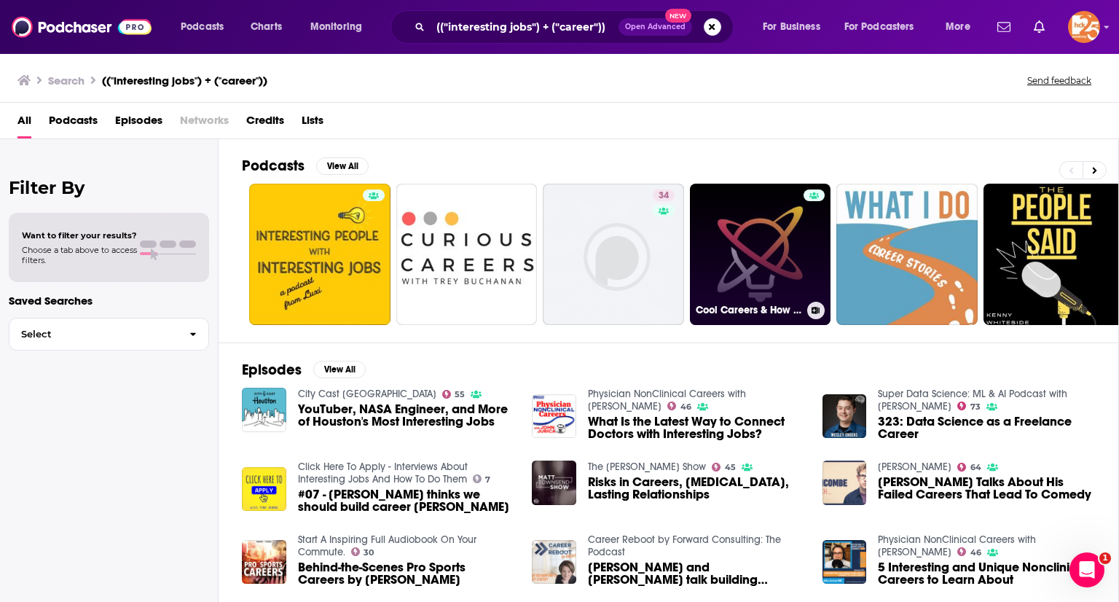
click at [749, 240] on link "Cool Careers & How You Got Them" at bounding box center [760, 254] width 141 height 141
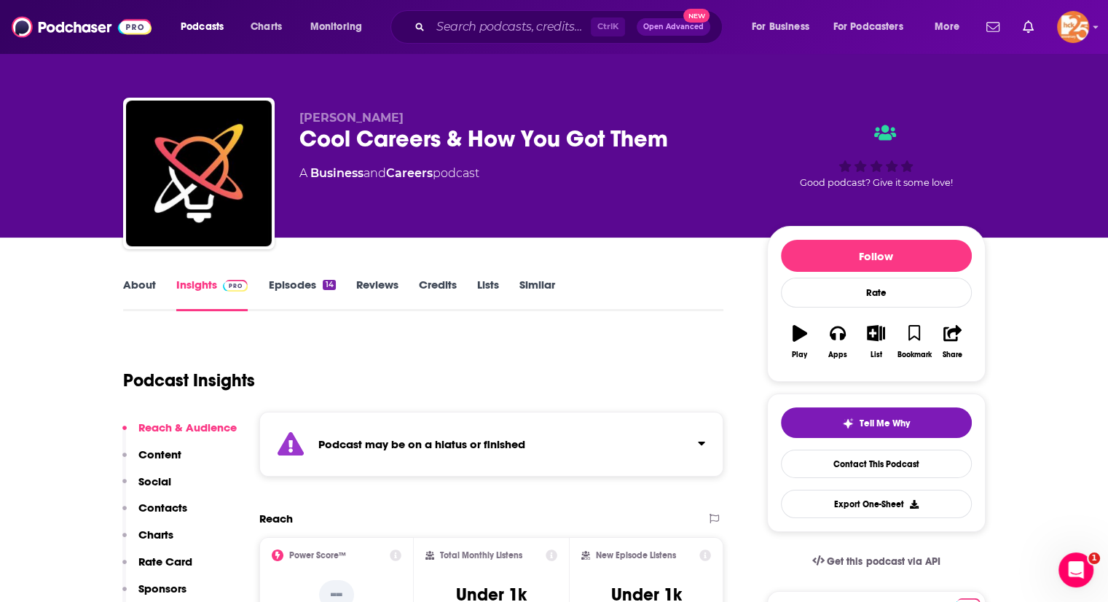
click at [417, 420] on div "Podcast may be on a hiatus or finished" at bounding box center [491, 444] width 465 height 65
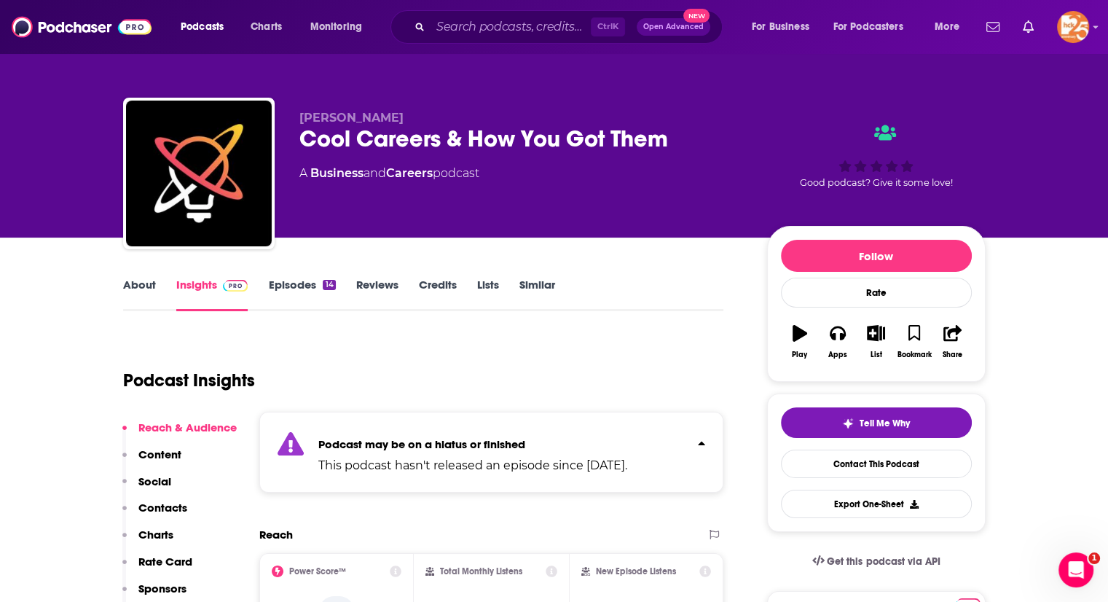
click at [297, 290] on link "Episodes 14" at bounding box center [301, 295] width 67 height 34
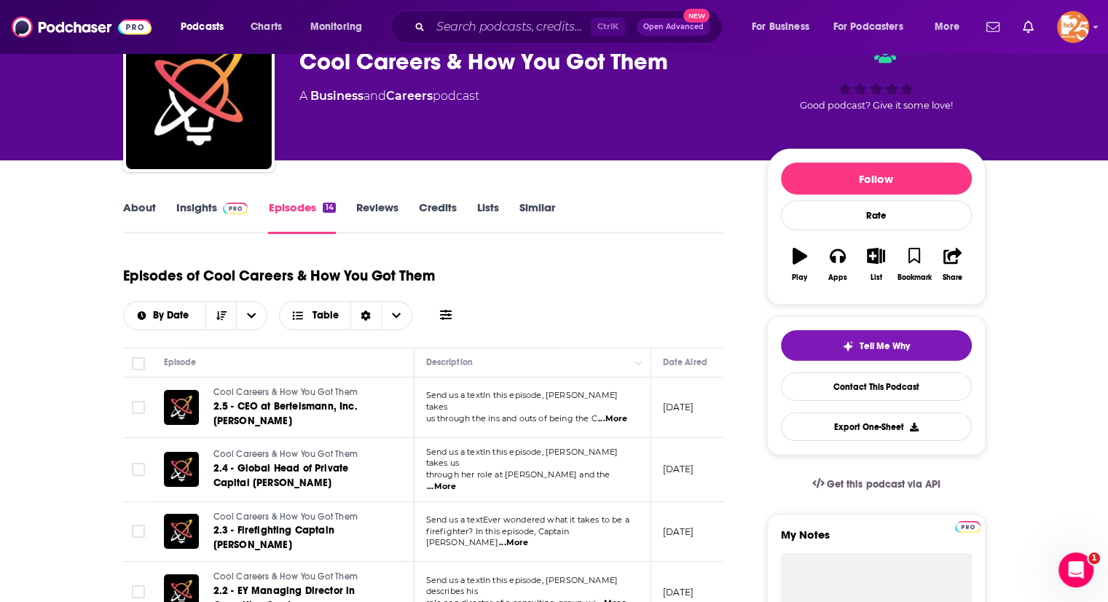
scroll to position [46, 0]
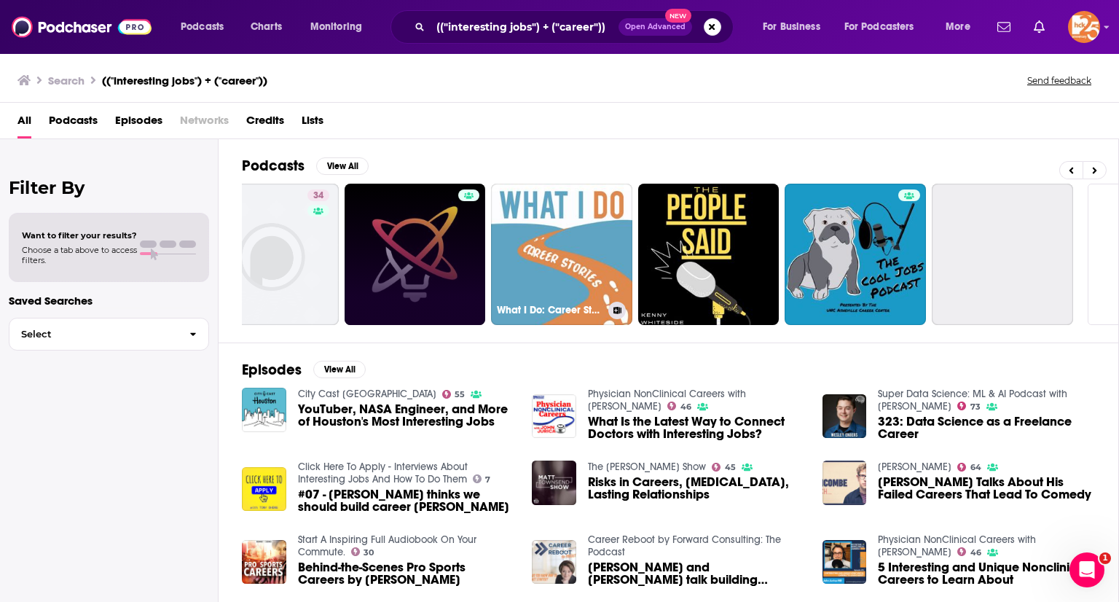
scroll to position [0, 346]
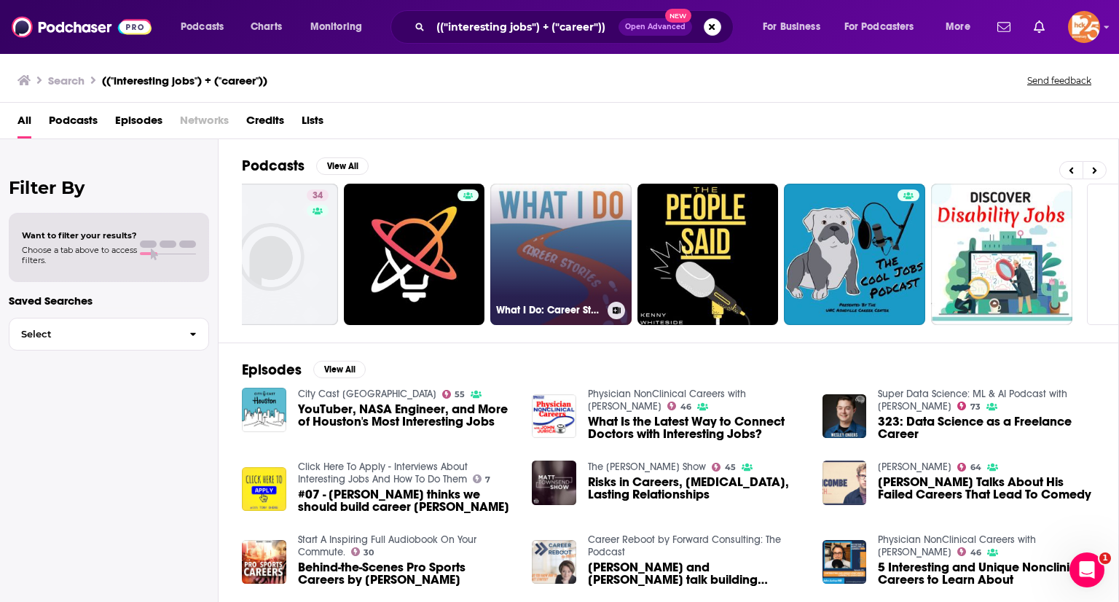
click at [559, 291] on link "What I Do: Career Stories" at bounding box center [560, 254] width 141 height 141
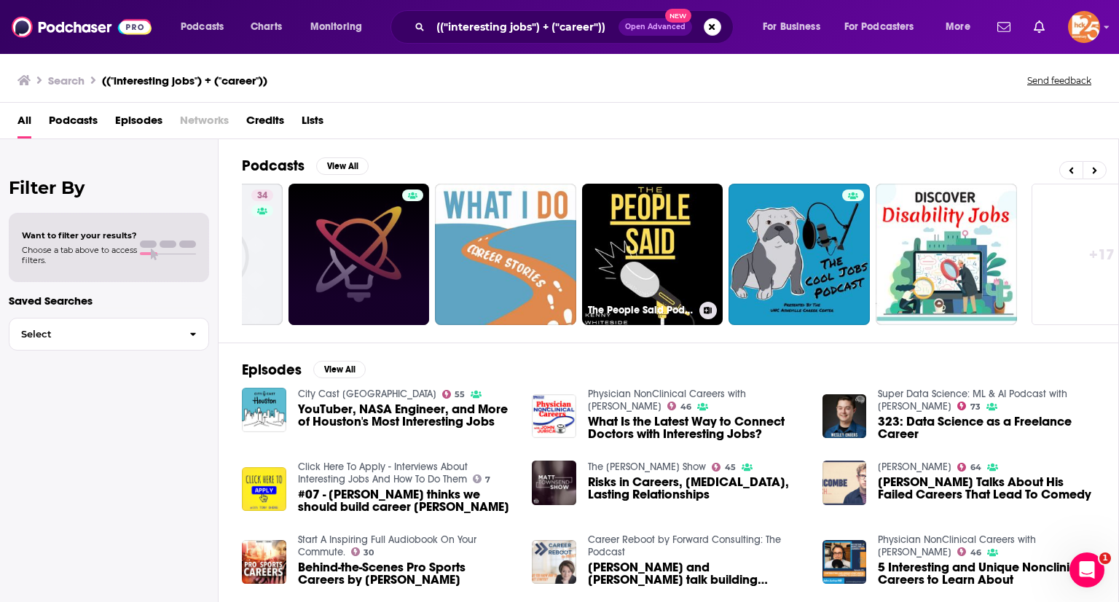
scroll to position [0, 404]
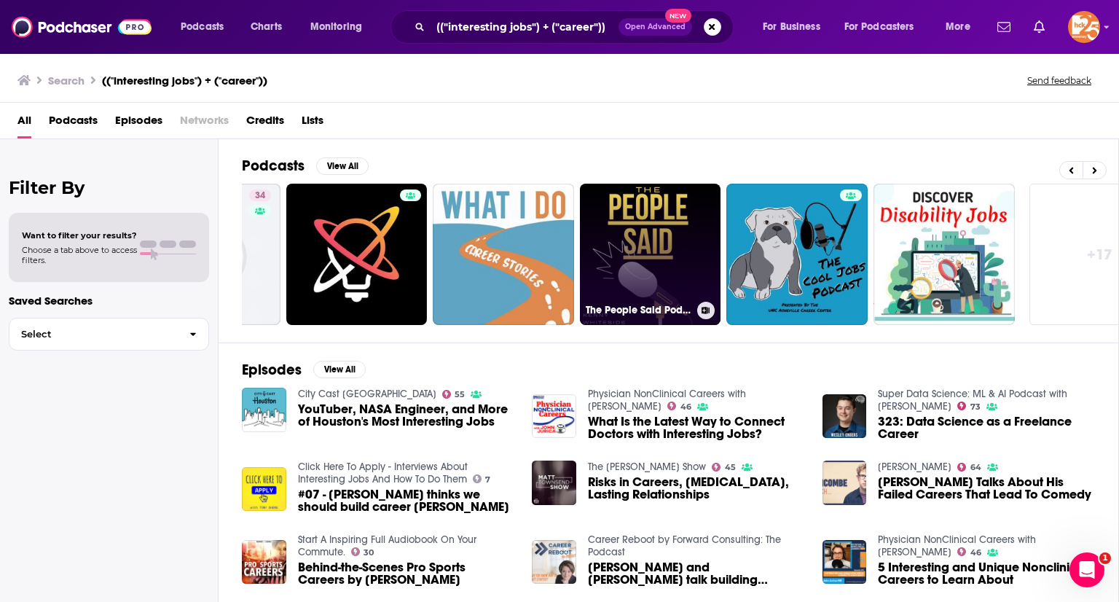
click at [653, 224] on link "The People Said Podcast" at bounding box center [650, 254] width 141 height 141
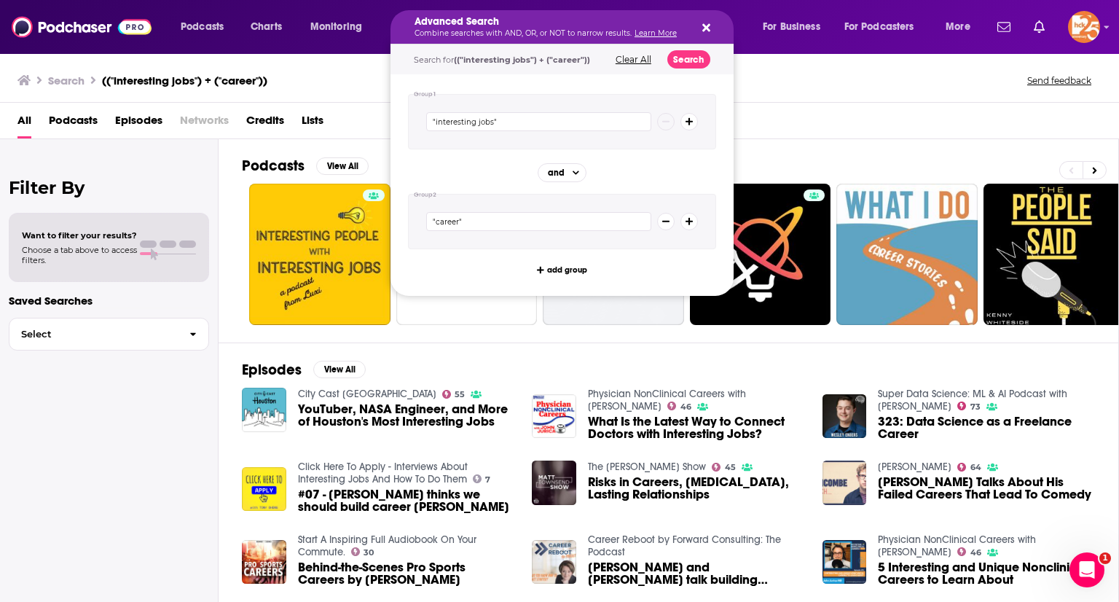
click at [584, 22] on h5 "Advanced Search" at bounding box center [550, 22] width 272 height 10
click at [658, 222] on button "Search podcasts, credits, & more..." at bounding box center [665, 221] width 17 height 17
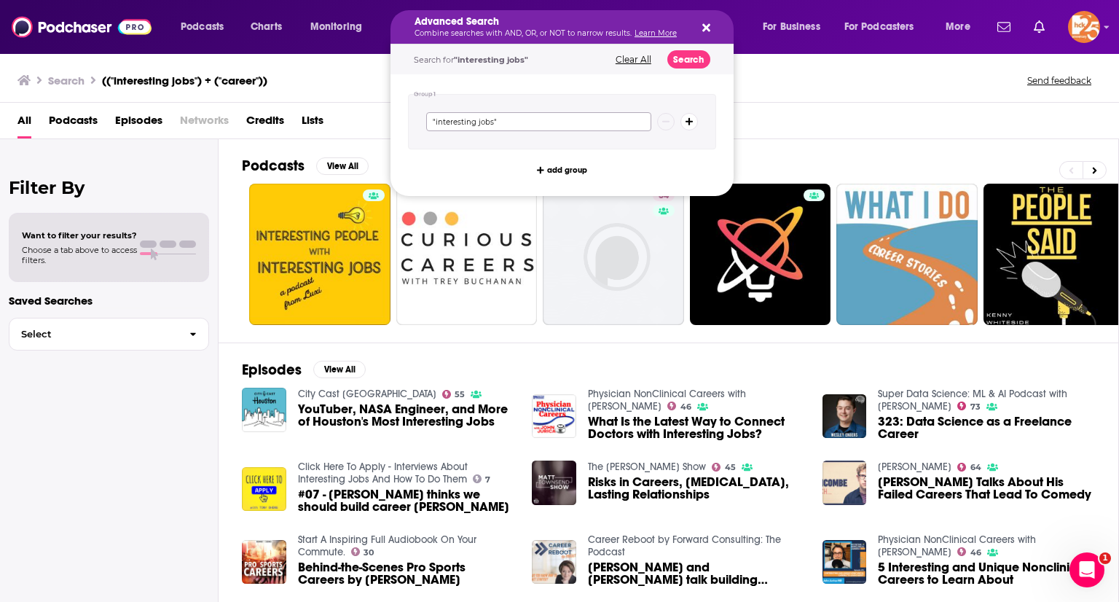
click at [540, 123] on input ""interesting jobs"" at bounding box center [538, 121] width 225 height 19
type input "career stories"
click at [683, 64] on button "Search" at bounding box center [688, 59] width 43 height 18
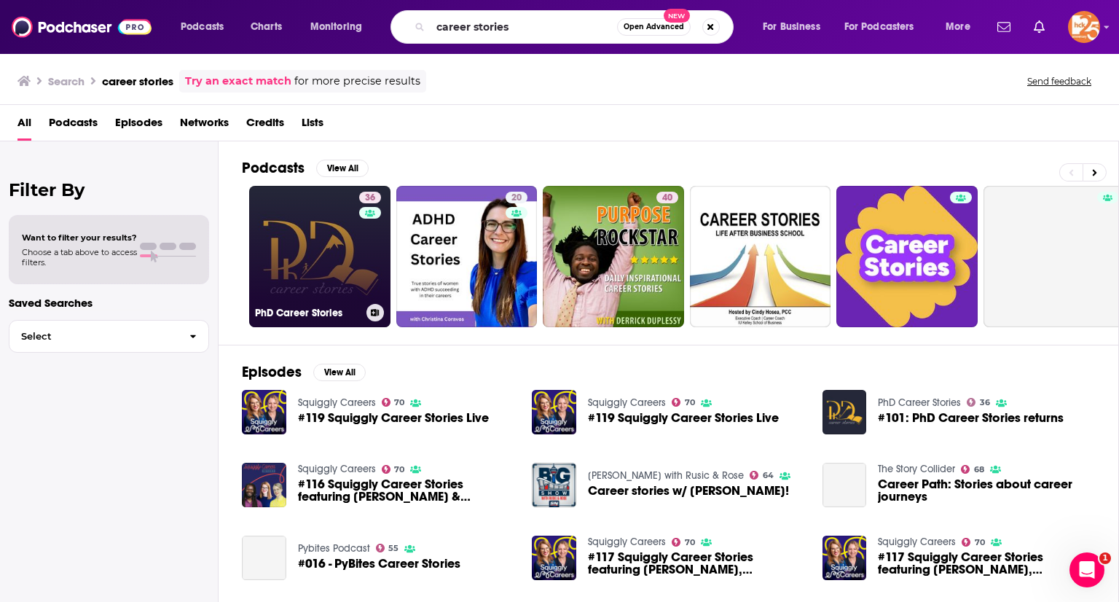
click at [327, 222] on link "36 PhD Career Stories" at bounding box center [319, 256] width 141 height 141
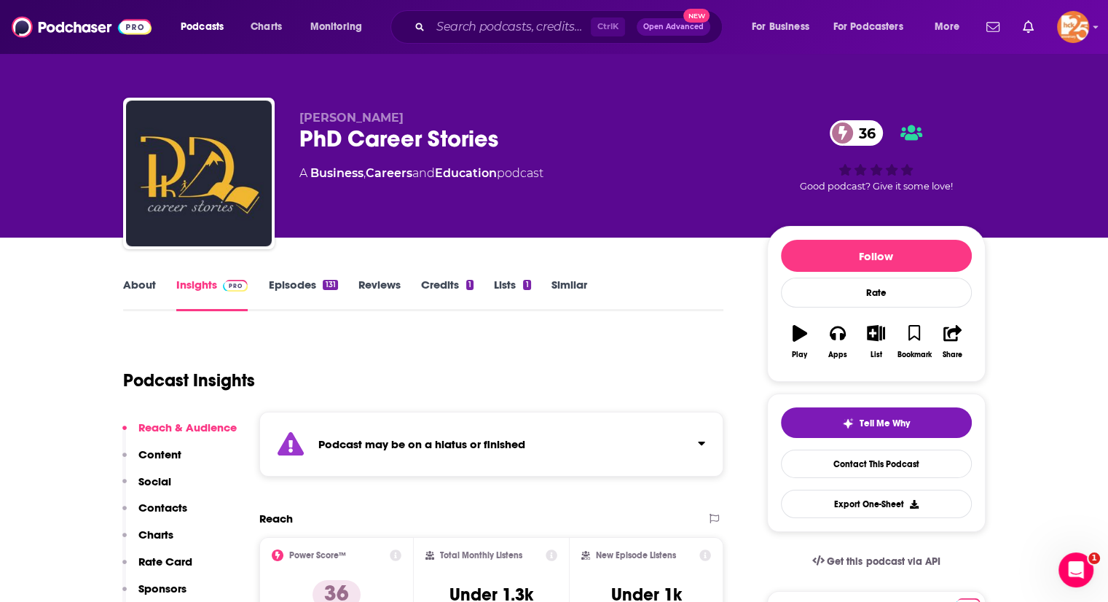
click at [385, 460] on div "Podcast may be on a hiatus or finished" at bounding box center [491, 444] width 465 height 65
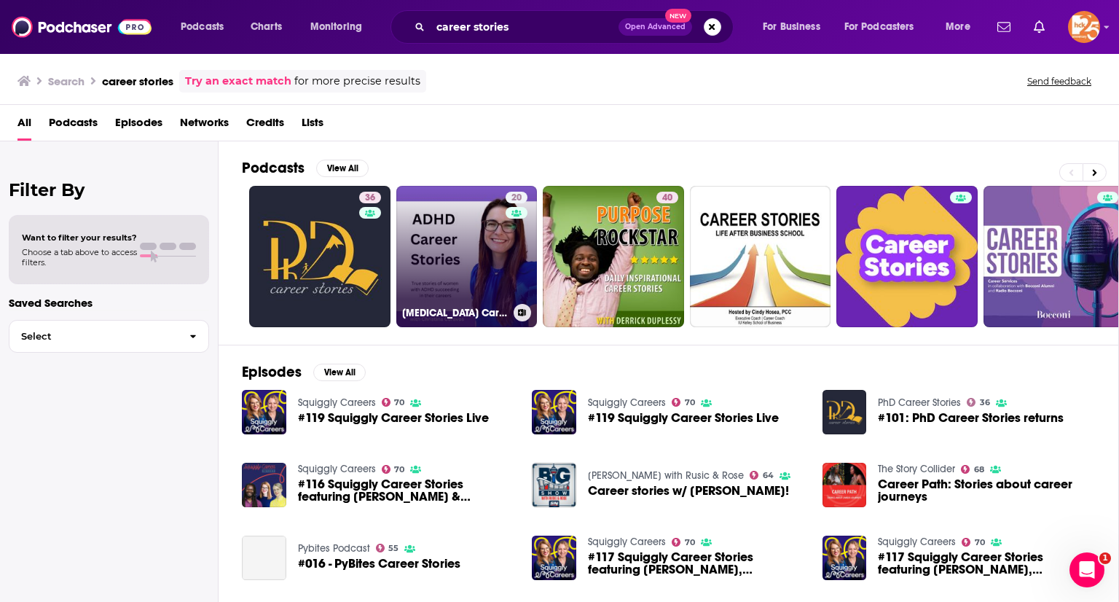
click at [442, 228] on link "20 [MEDICAL_DATA] Career Stories" at bounding box center [466, 256] width 141 height 141
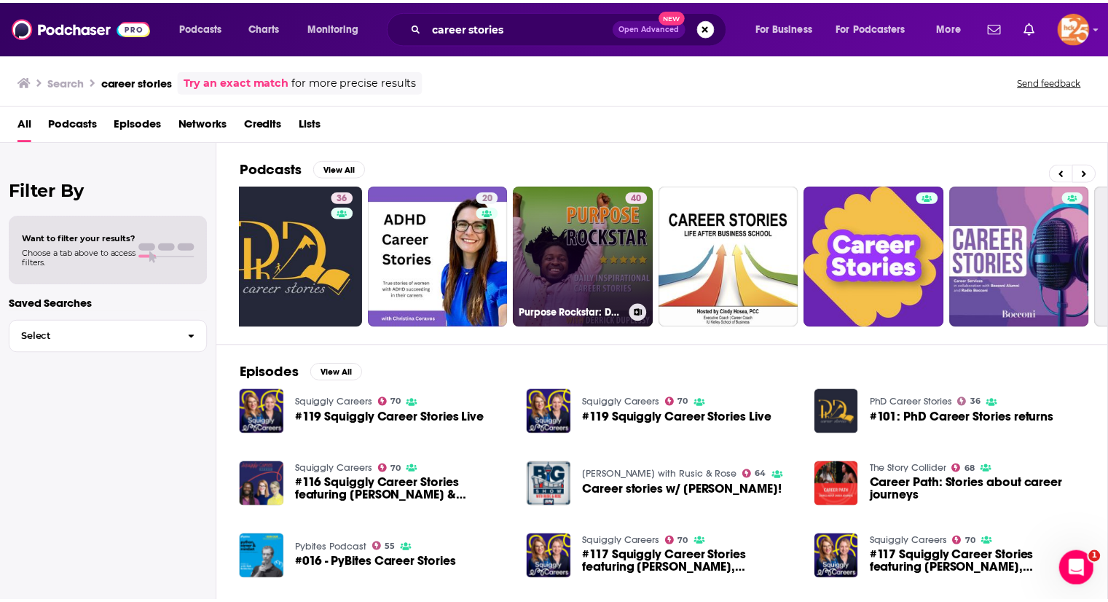
scroll to position [0, 26]
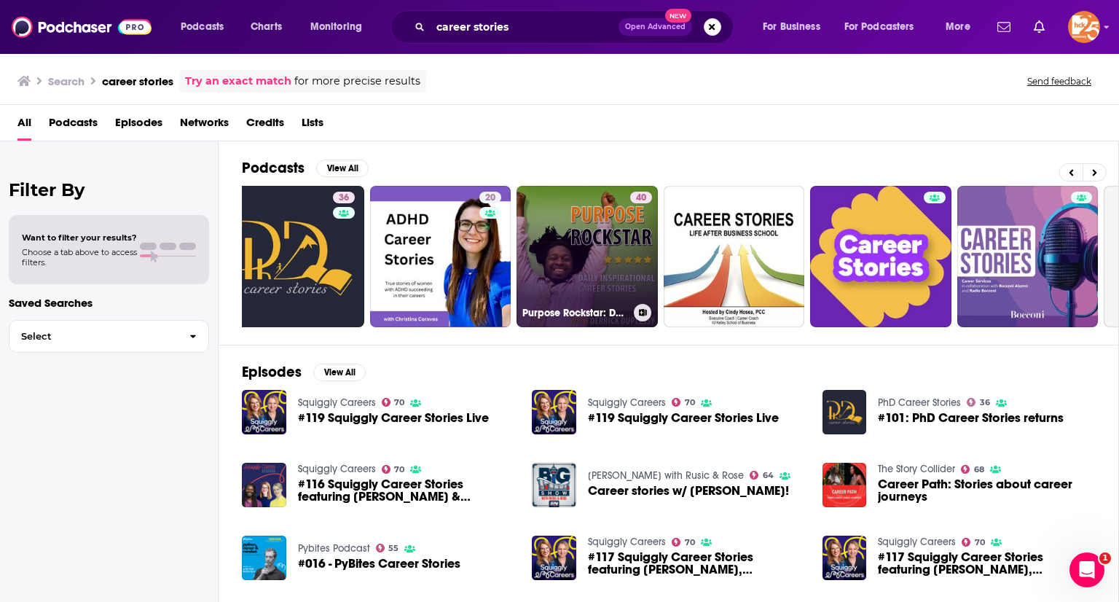
click at [569, 219] on link "40 Purpose Rockstar: Daily Career Stories including Grammar Girl and [PERSON_NA…" at bounding box center [586, 256] width 141 height 141
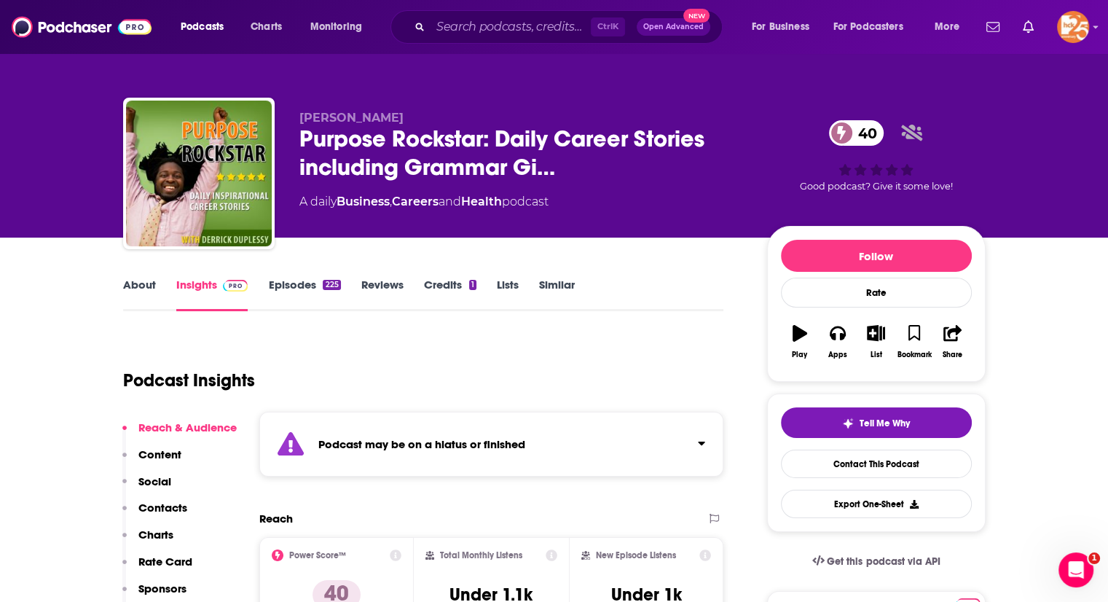
click at [339, 463] on div "Podcast may be on a hiatus or finished" at bounding box center [491, 444] width 465 height 65
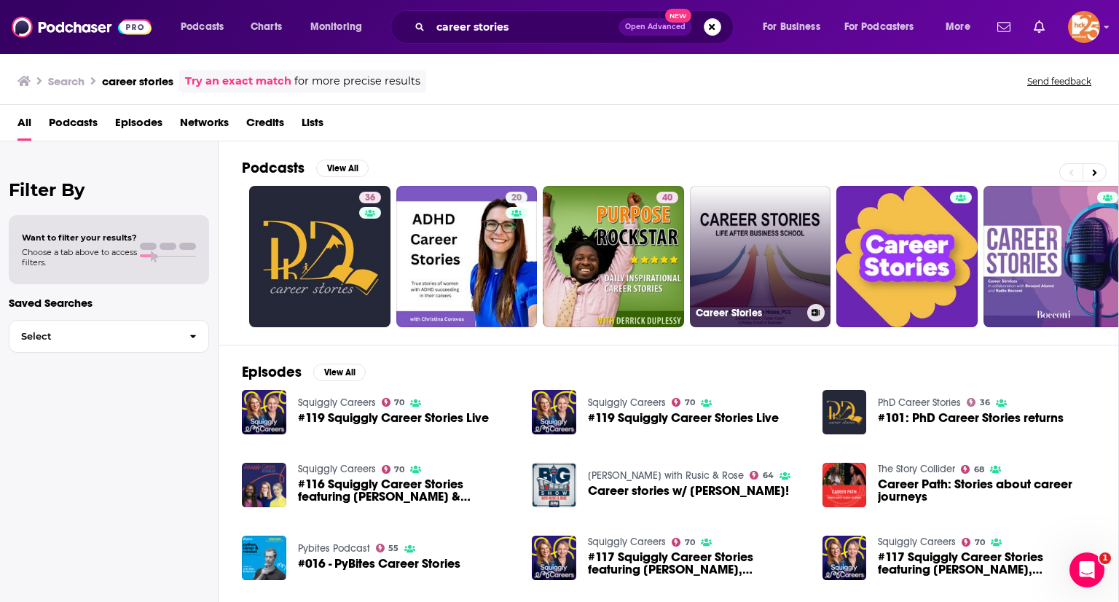
click at [749, 208] on link "Career Stories" at bounding box center [760, 256] width 141 height 141
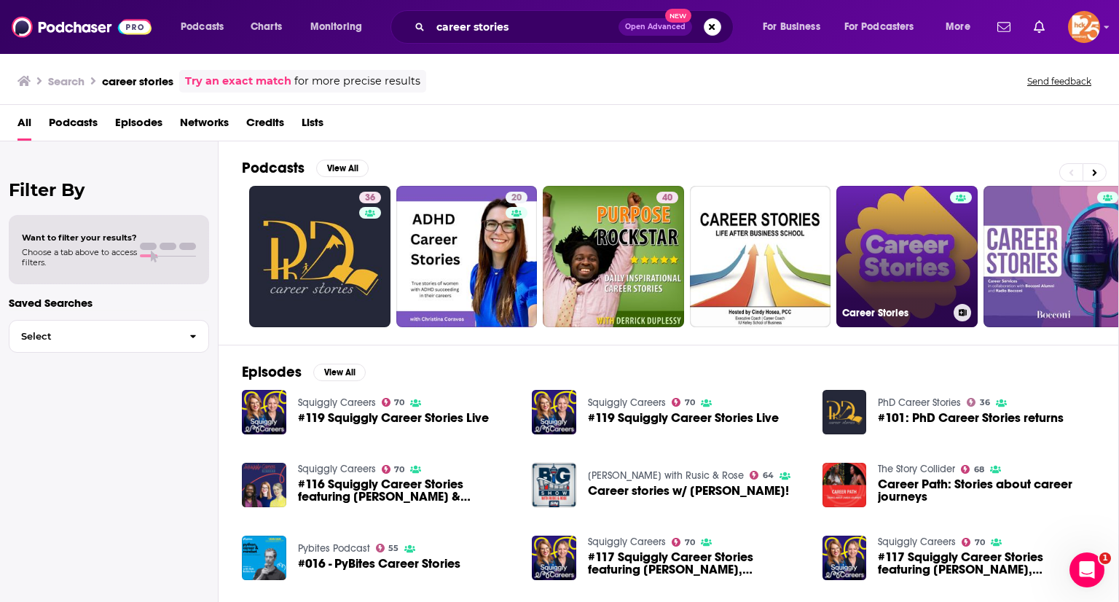
click at [859, 229] on link "Career Stories" at bounding box center [906, 256] width 141 height 141
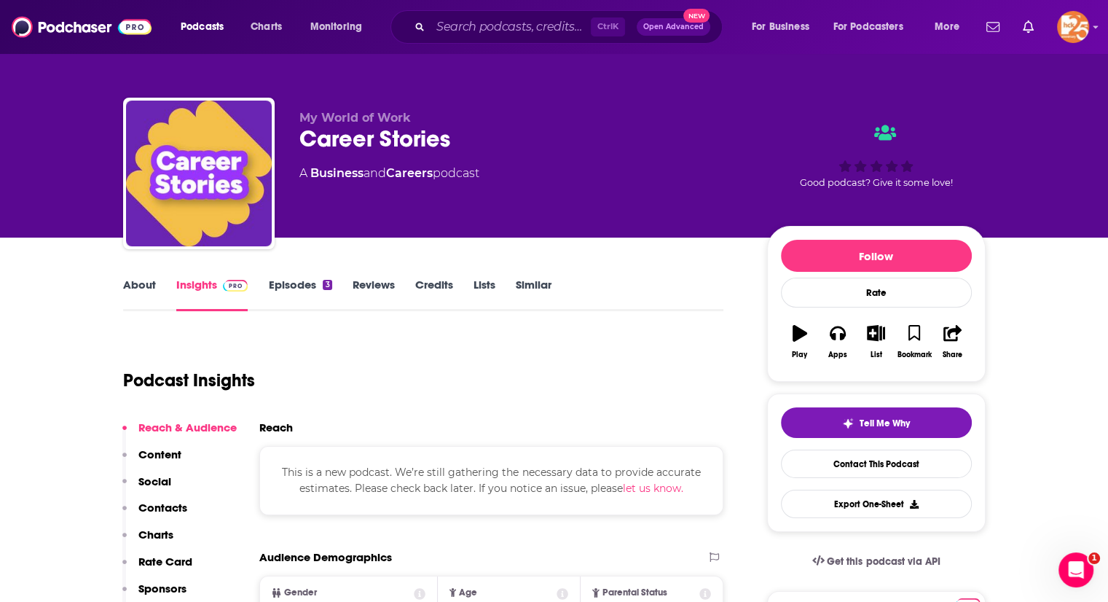
click at [289, 275] on div "About Insights Episodes 3 Reviews Credits Lists Similar" at bounding box center [423, 293] width 601 height 36
click at [289, 278] on link "Episodes 3" at bounding box center [299, 295] width 63 height 34
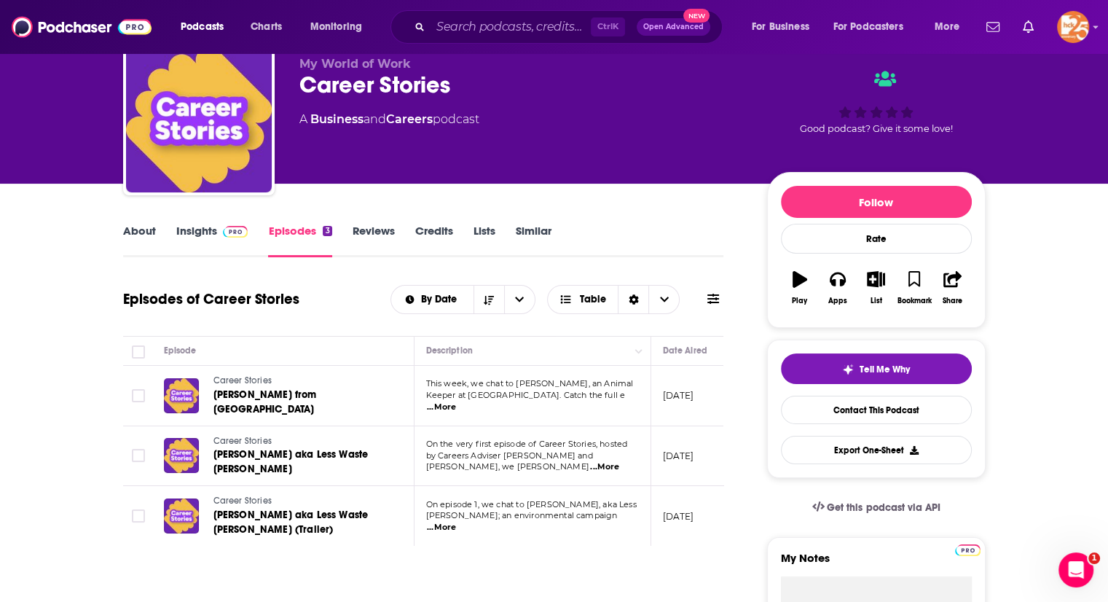
scroll to position [55, 0]
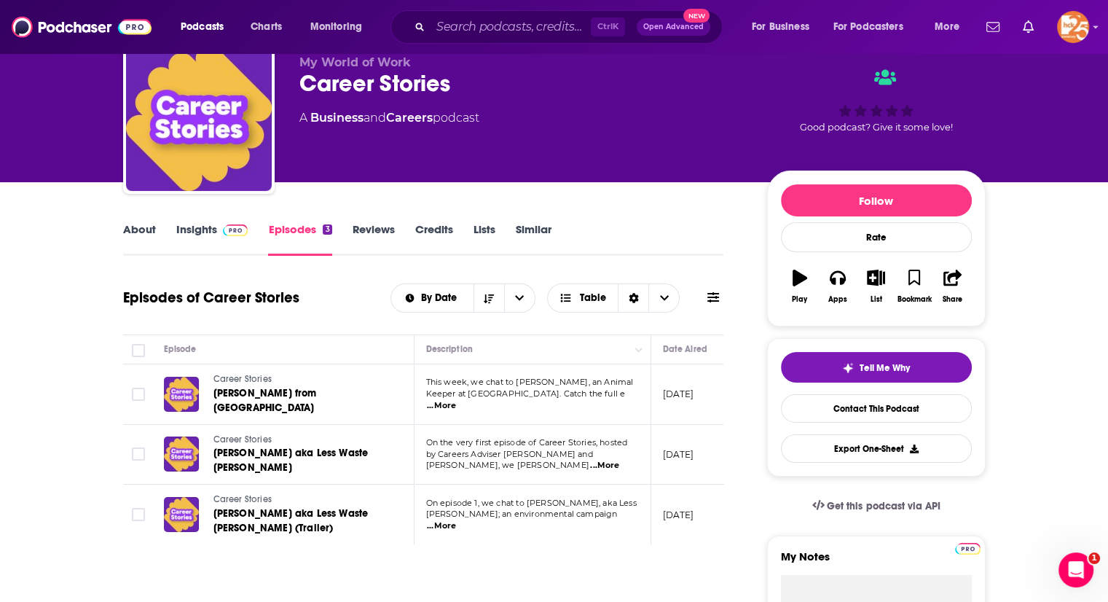
click at [180, 228] on link "Insights" at bounding box center [212, 239] width 72 height 34
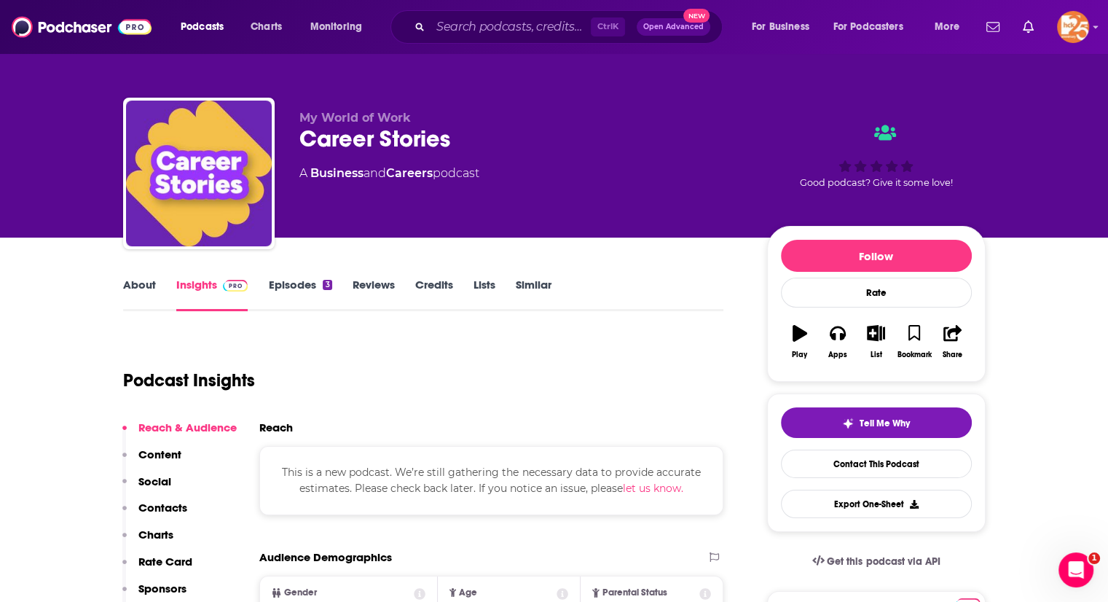
click at [140, 287] on link "About" at bounding box center [139, 295] width 33 height 34
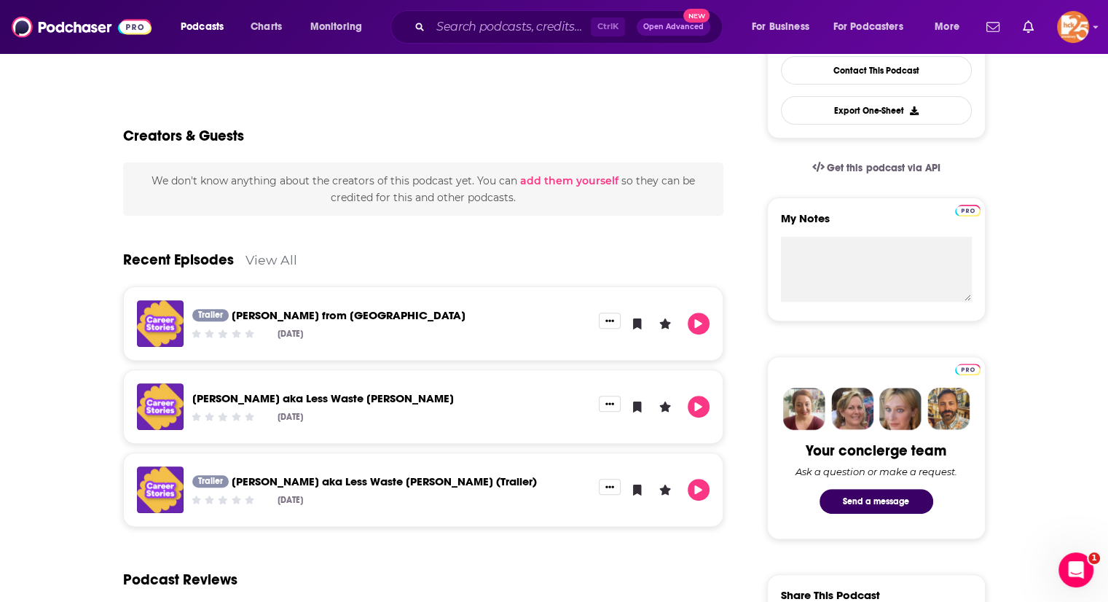
scroll to position [395, 0]
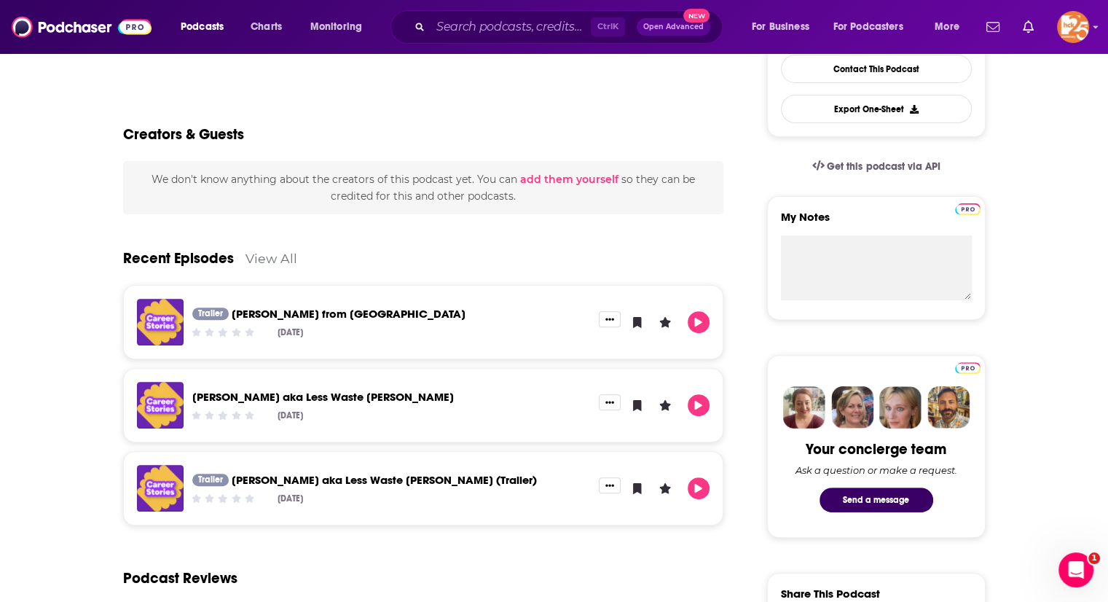
click at [338, 399] on link "[PERSON_NAME] aka Less Waste [PERSON_NAME]" at bounding box center [322, 397] width 261 height 14
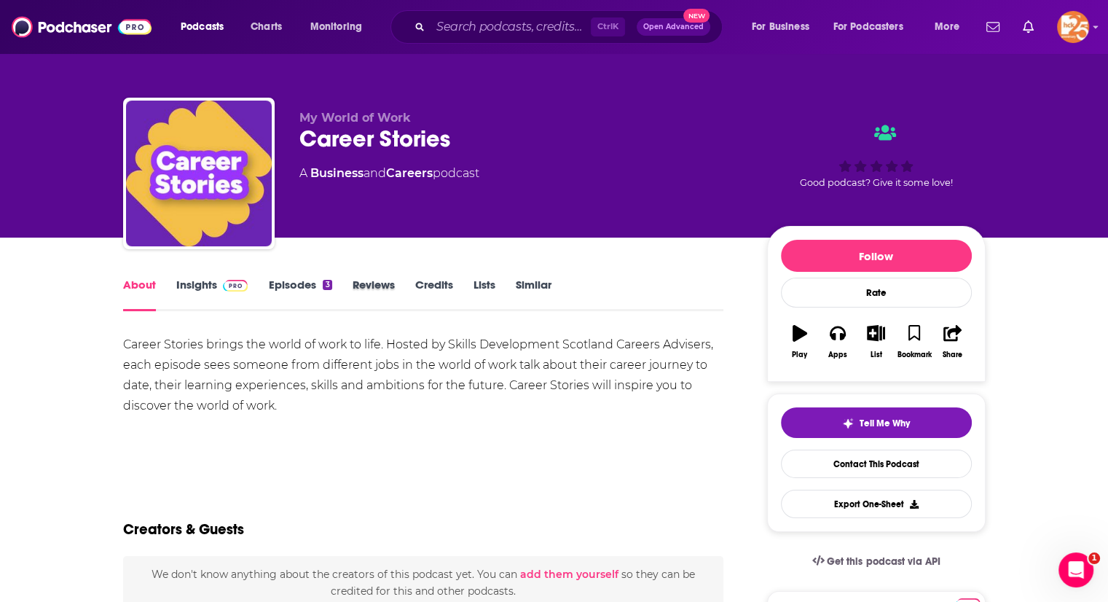
click at [413, 288] on div "Reviews" at bounding box center [384, 295] width 63 height 34
click at [361, 278] on link "Reviews" at bounding box center [374, 295] width 42 height 34
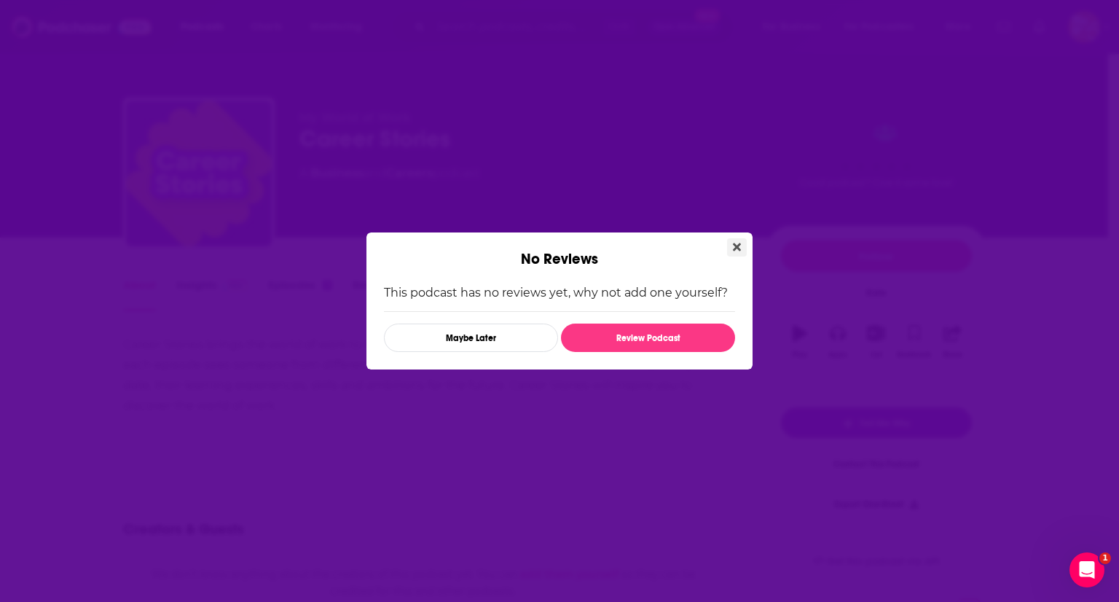
click at [740, 255] on button "Close" at bounding box center [737, 247] width 20 height 18
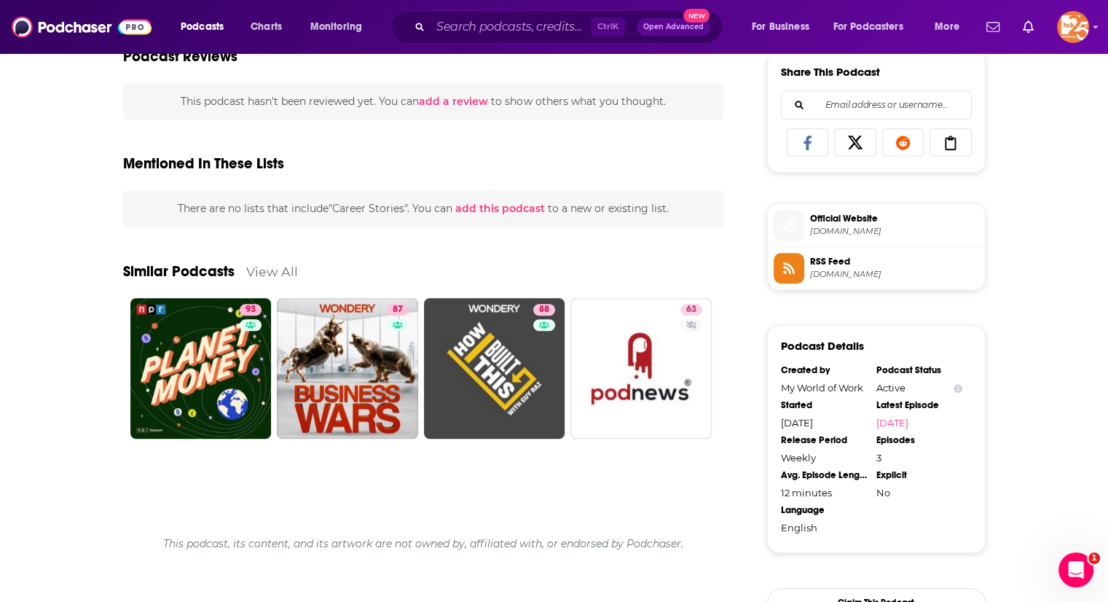
scroll to position [912, 0]
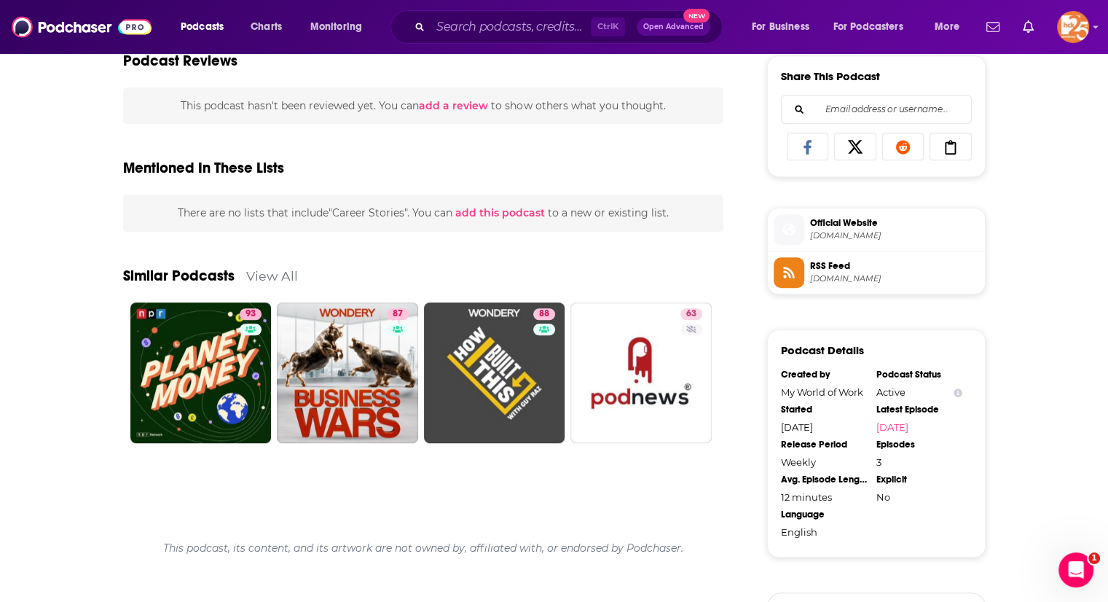
click at [851, 232] on span "[DOMAIN_NAME]" at bounding box center [894, 235] width 169 height 11
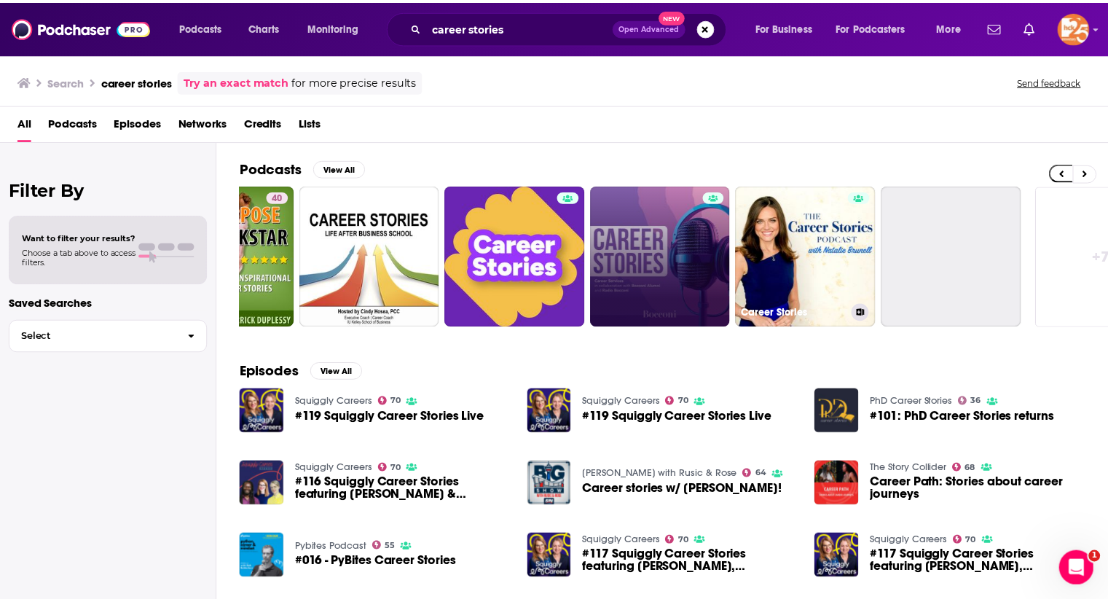
scroll to position [0, 389]
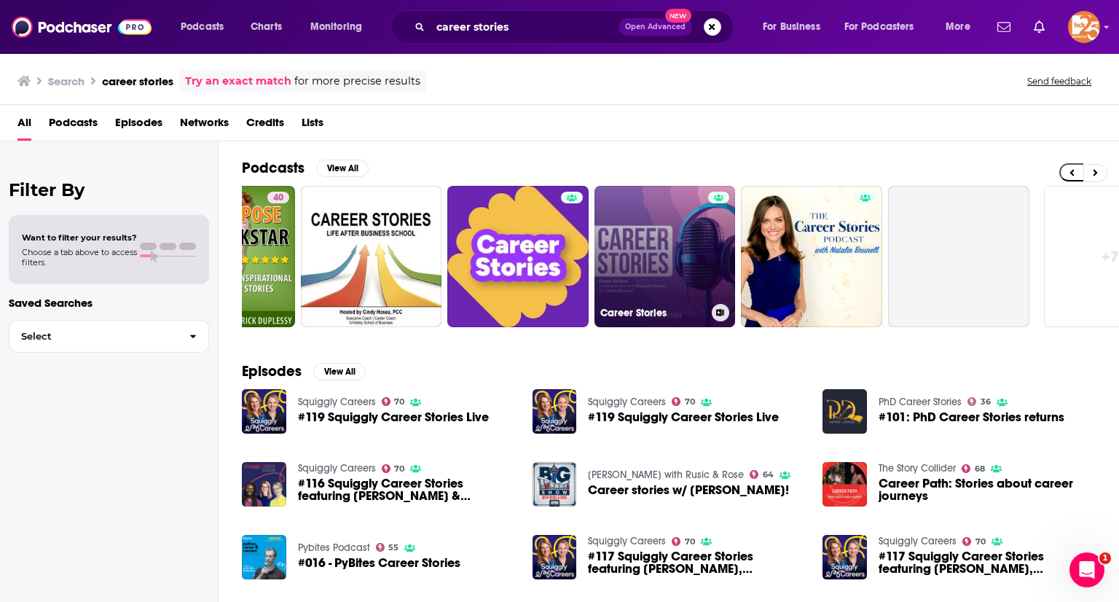
click at [652, 249] on link "Career Stories" at bounding box center [664, 256] width 141 height 141
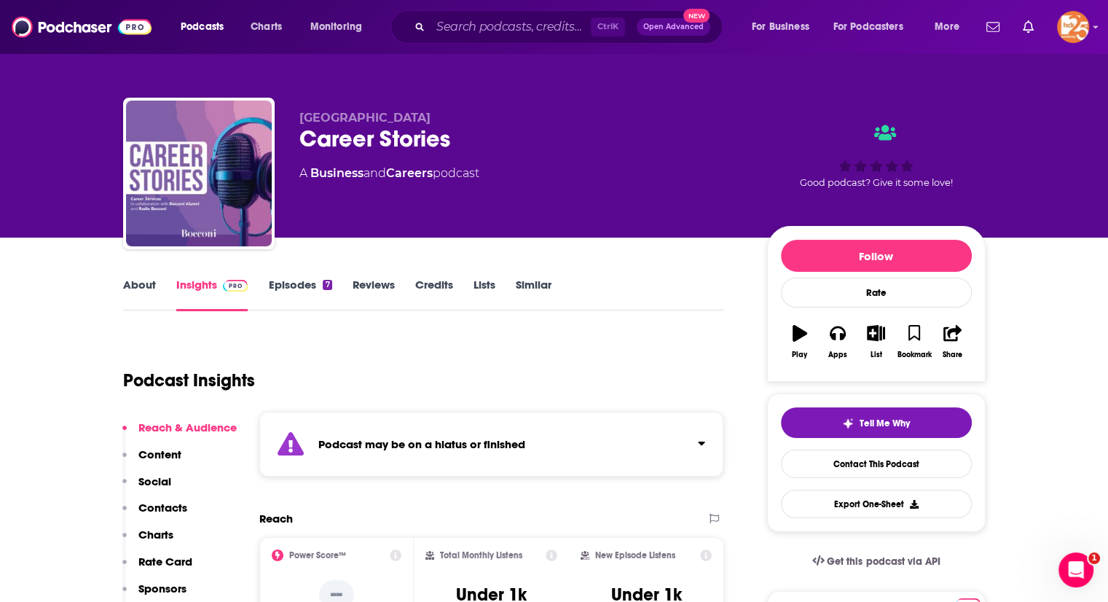
click at [503, 438] on strong "Podcast may be on a hiatus or finished" at bounding box center [421, 444] width 207 height 14
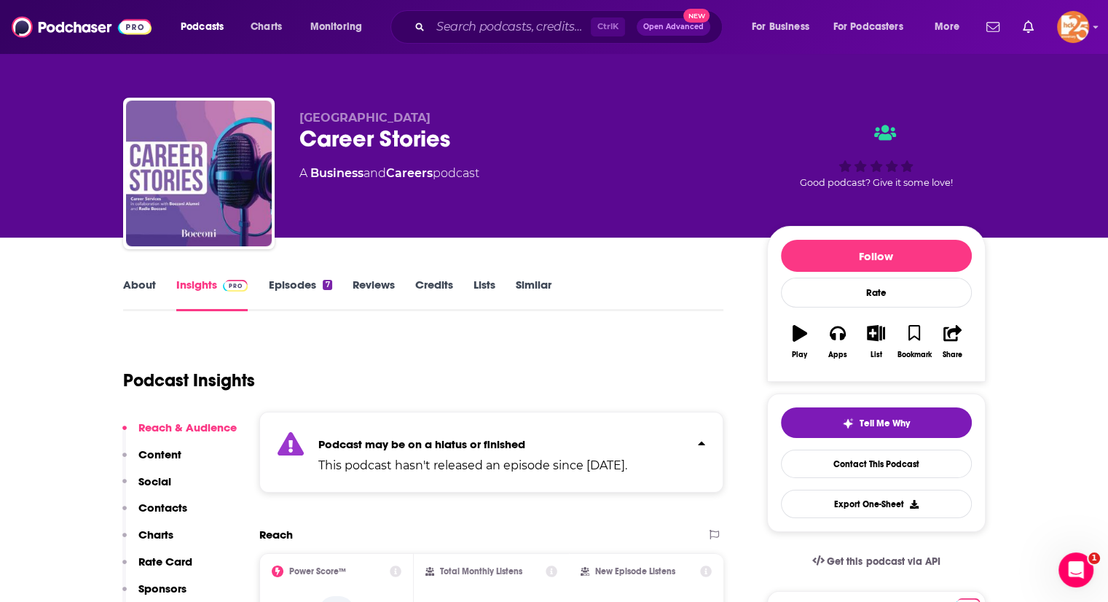
click at [141, 289] on link "About" at bounding box center [139, 295] width 33 height 34
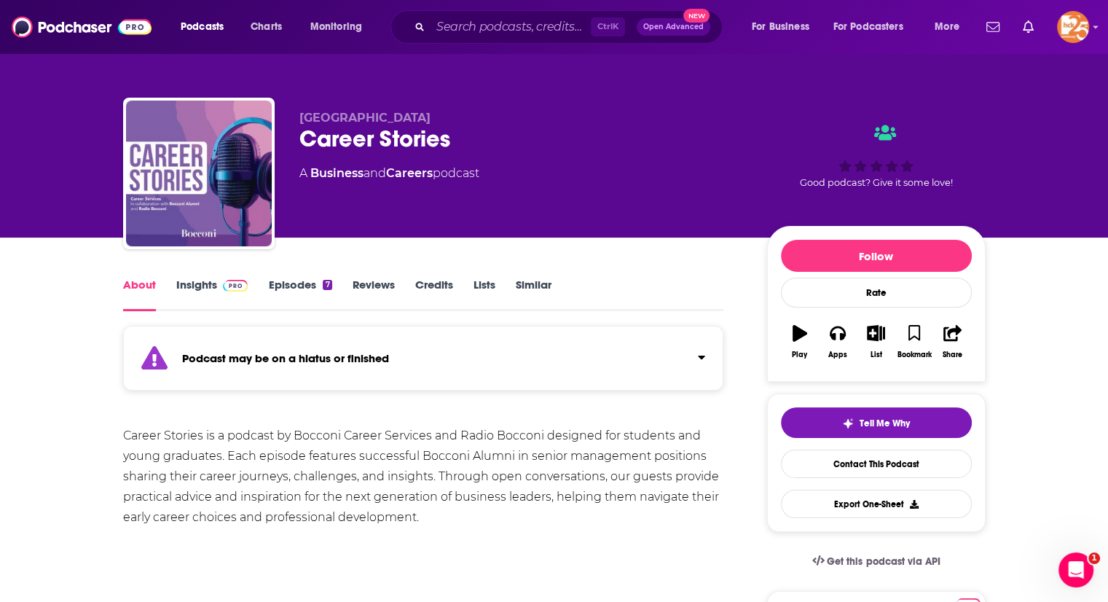
click at [280, 278] on link "Episodes 7" at bounding box center [299, 295] width 63 height 34
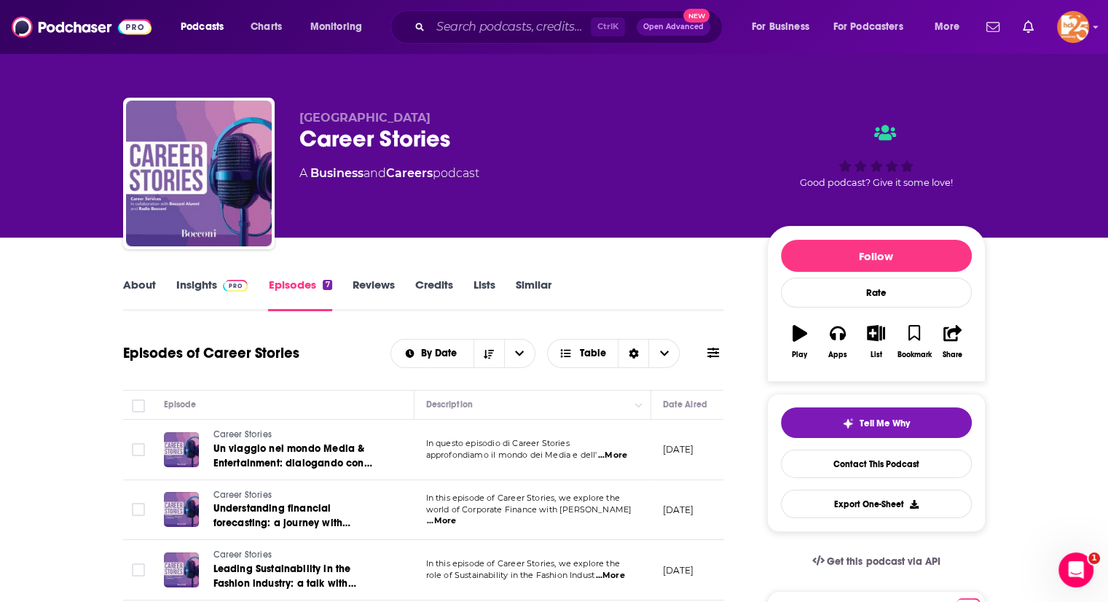
click at [138, 280] on link "About" at bounding box center [139, 295] width 33 height 34
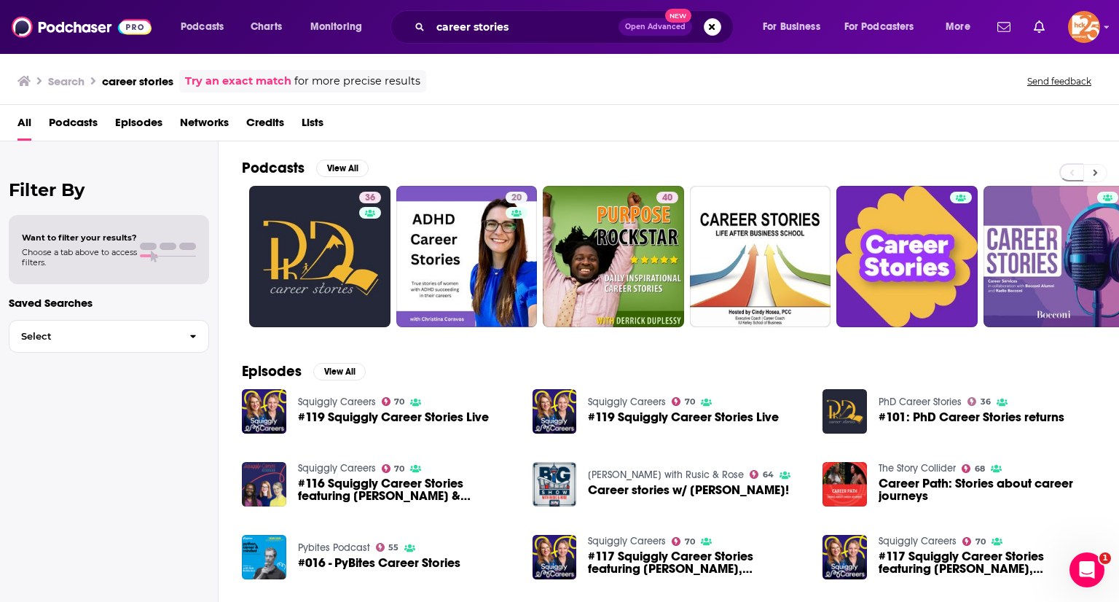
click at [1091, 166] on button at bounding box center [1095, 173] width 24 height 18
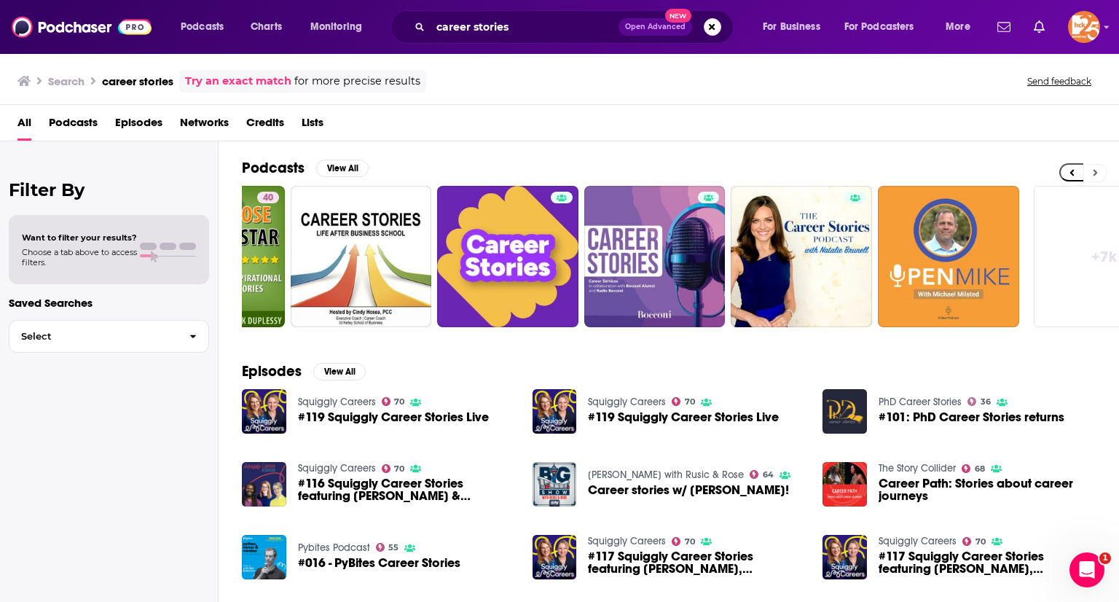
scroll to position [0, 460]
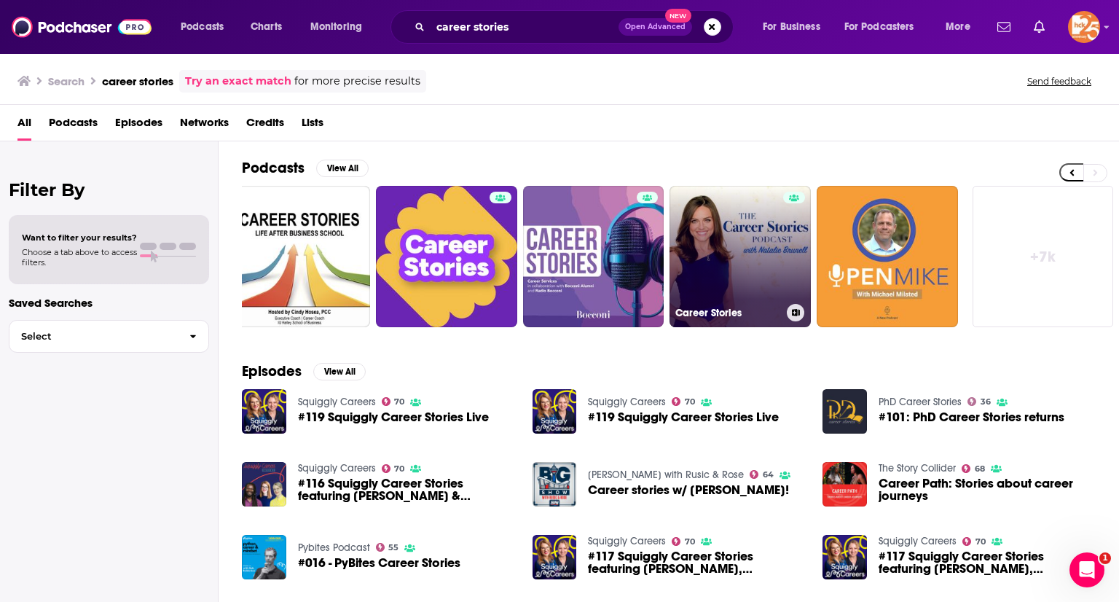
click at [769, 237] on link "Career Stories" at bounding box center [739, 256] width 141 height 141
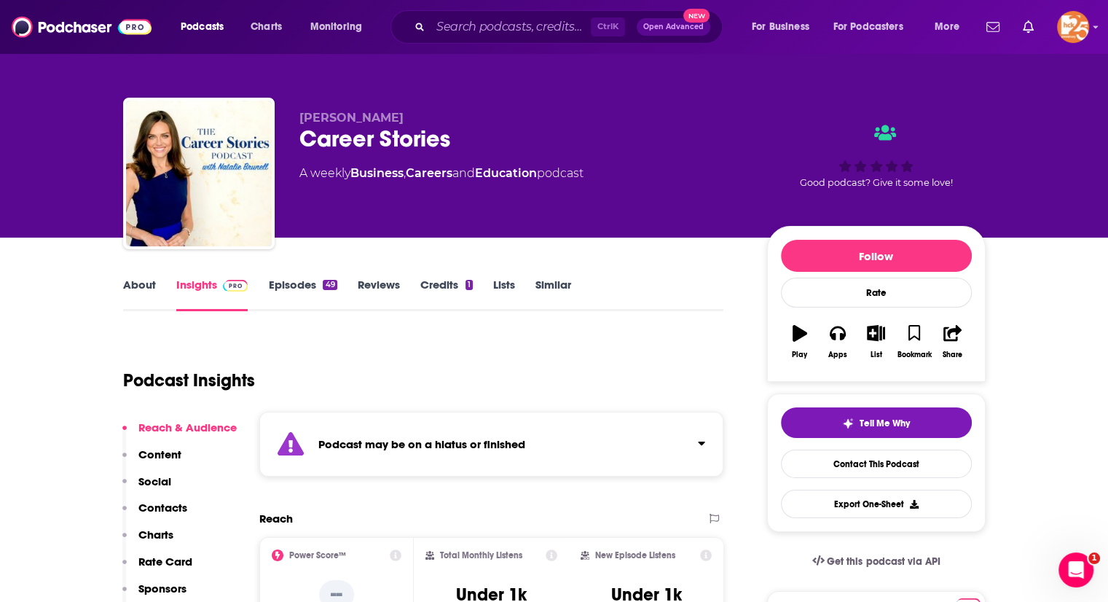
click at [373, 437] on strong "Podcast may be on a hiatus or finished" at bounding box center [421, 444] width 207 height 14
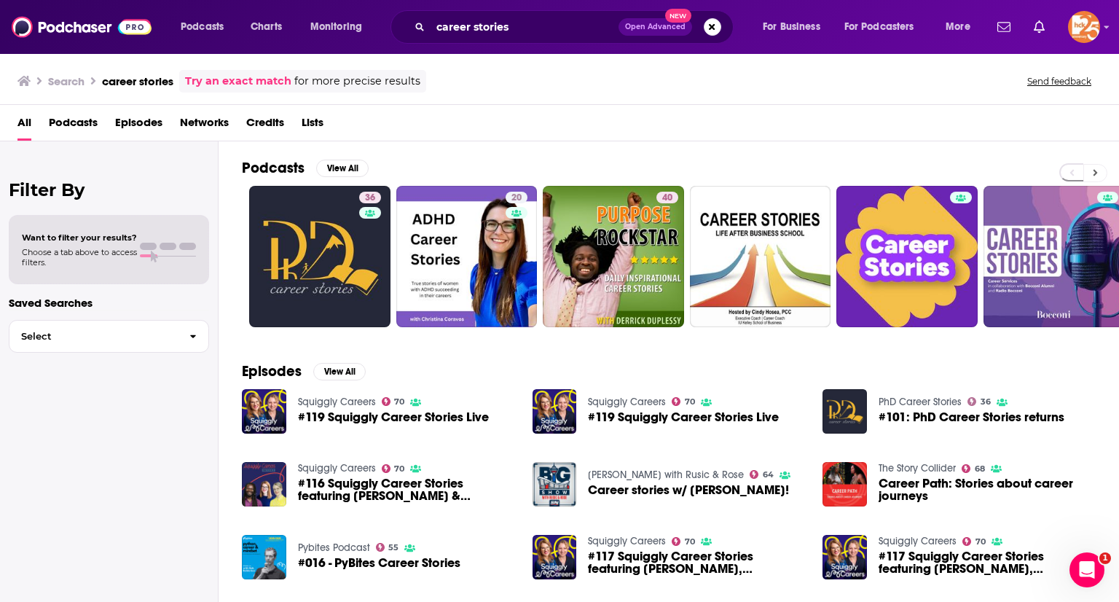
click at [1088, 171] on button at bounding box center [1095, 173] width 24 height 18
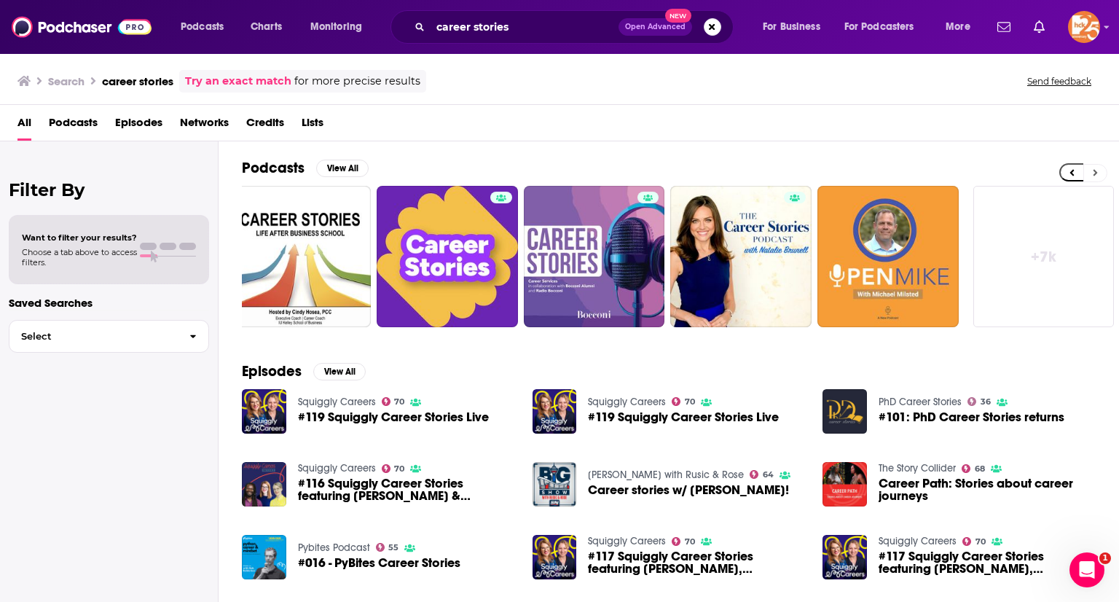
scroll to position [0, 460]
click at [342, 161] on button "View All" at bounding box center [342, 168] width 52 height 17
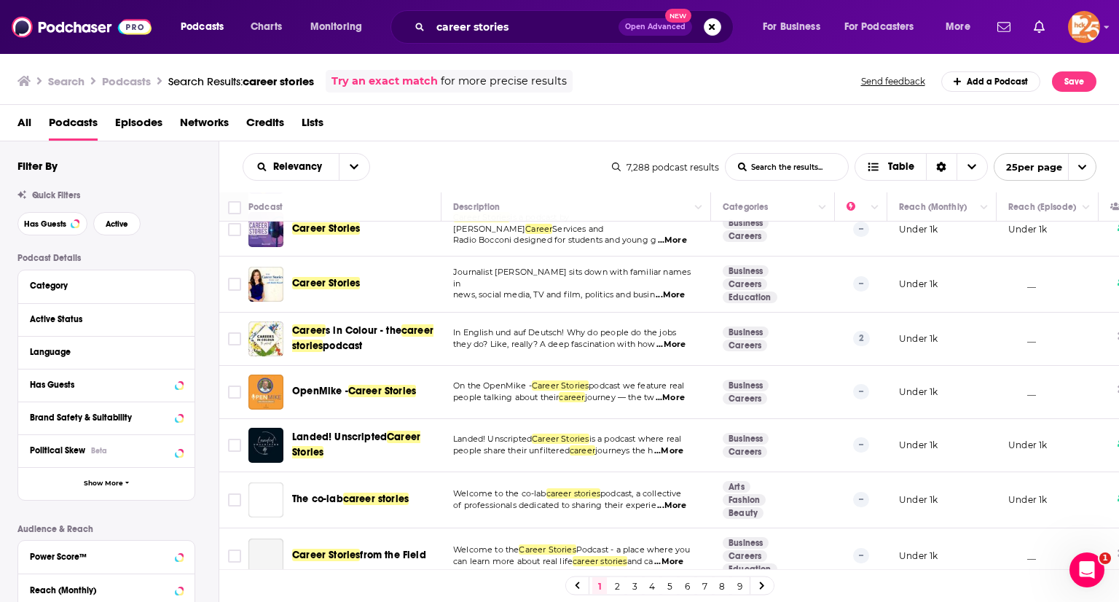
scroll to position [318, 1]
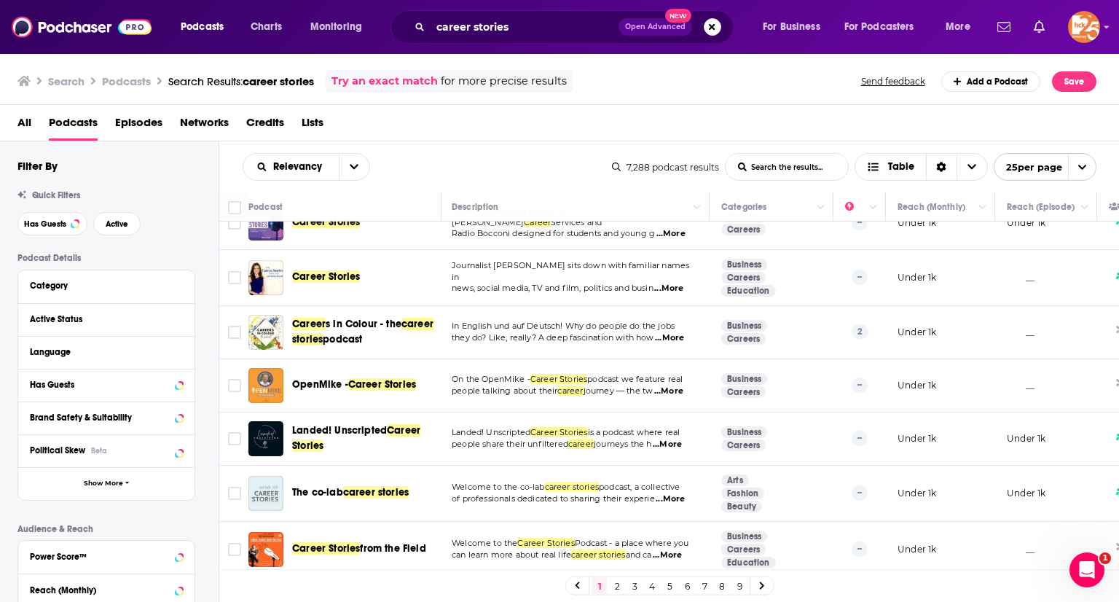
click at [679, 440] on span "...More" at bounding box center [667, 444] width 29 height 12
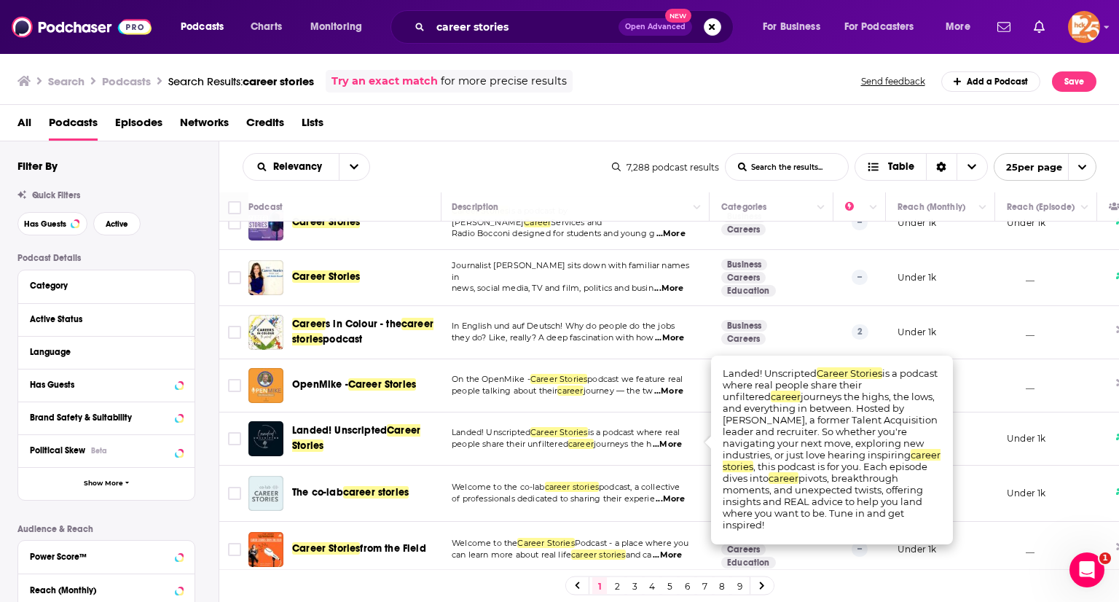
click at [679, 440] on span "...More" at bounding box center [667, 444] width 29 height 12
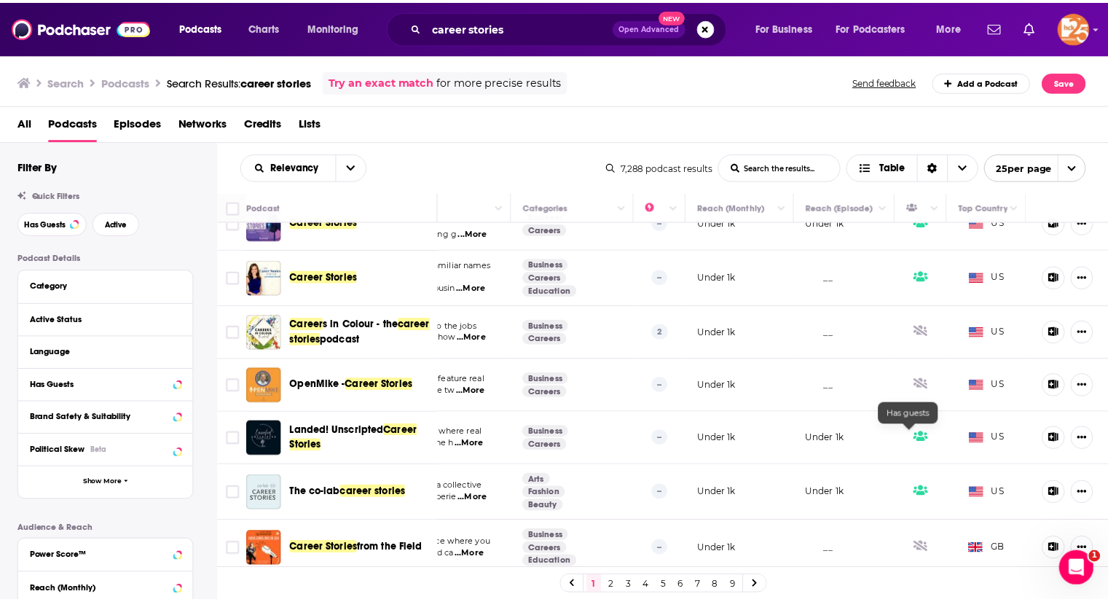
scroll to position [318, 0]
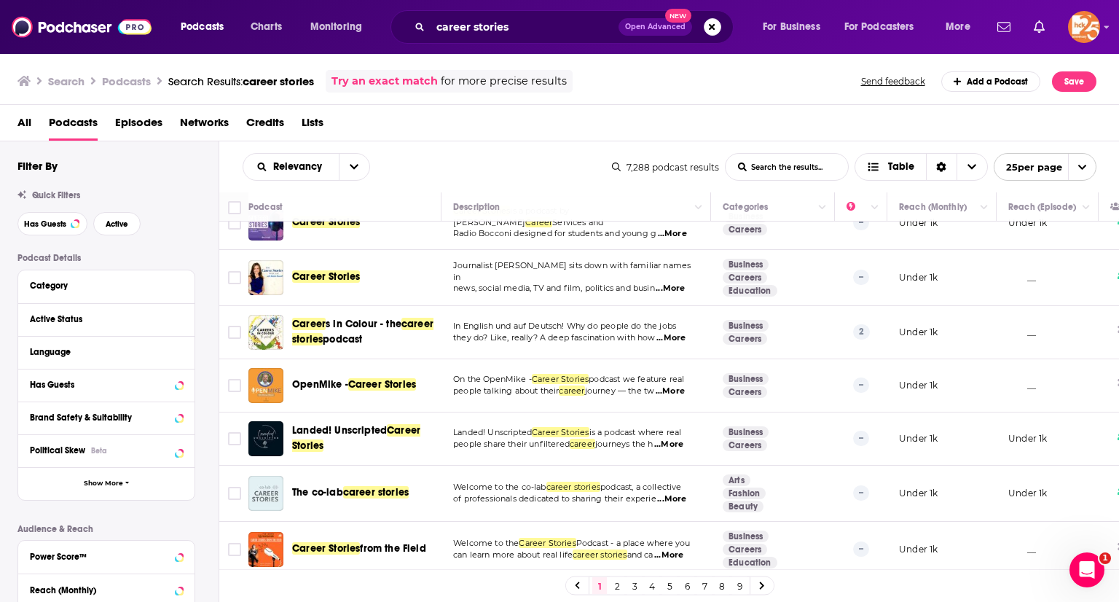
click at [325, 421] on div "Landed! Unscripted Career Stories" at bounding box center [368, 438] width 152 height 35
click at [323, 424] on span "Landed! Unscripted" at bounding box center [339, 430] width 95 height 12
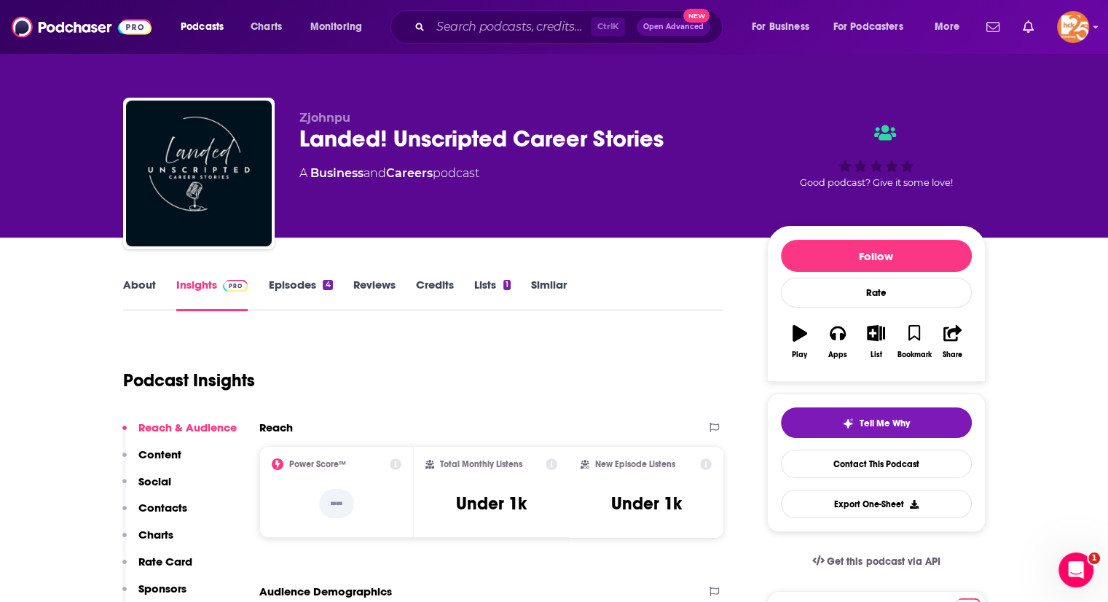
click at [297, 278] on link "Episodes 4" at bounding box center [300, 295] width 64 height 34
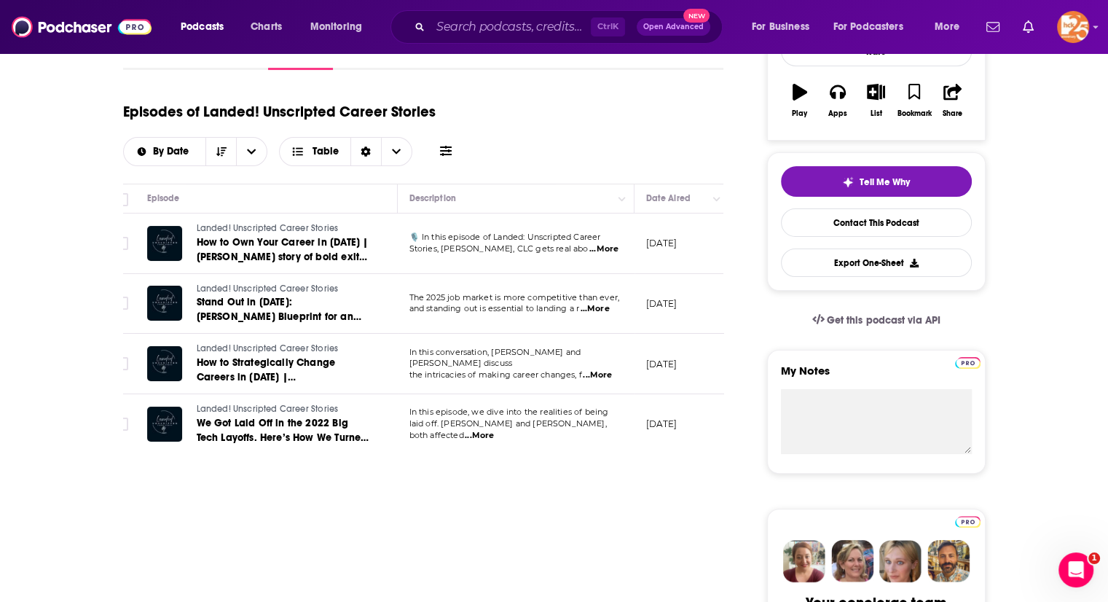
scroll to position [227, 0]
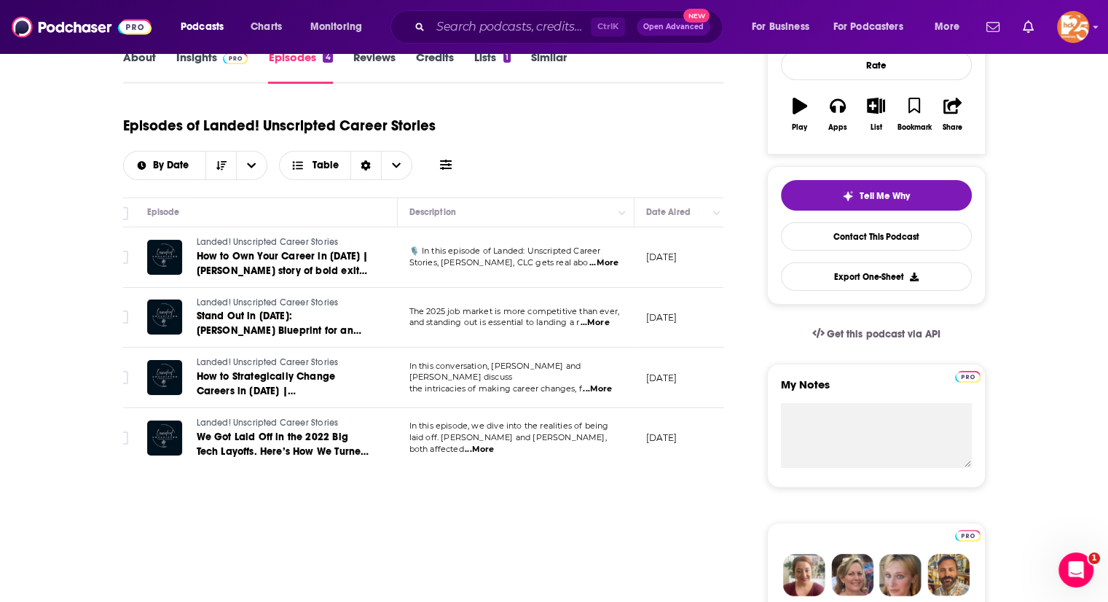
click at [604, 257] on span "...More" at bounding box center [603, 263] width 29 height 12
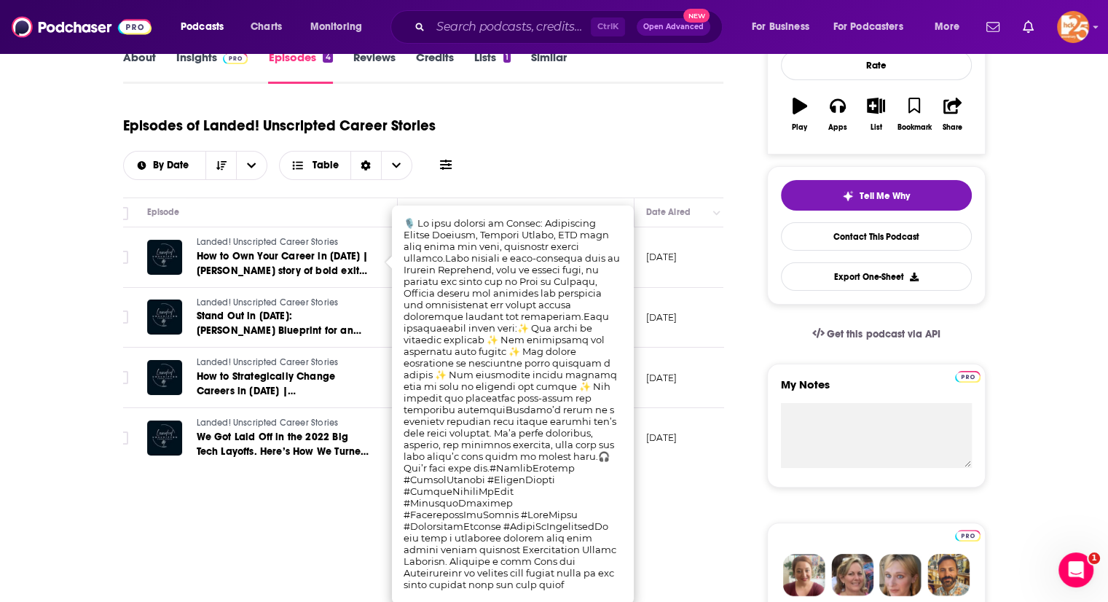
click at [601, 176] on div "Episodes of Landed! Unscripted Career Stories By Date Table" at bounding box center [423, 143] width 601 height 73
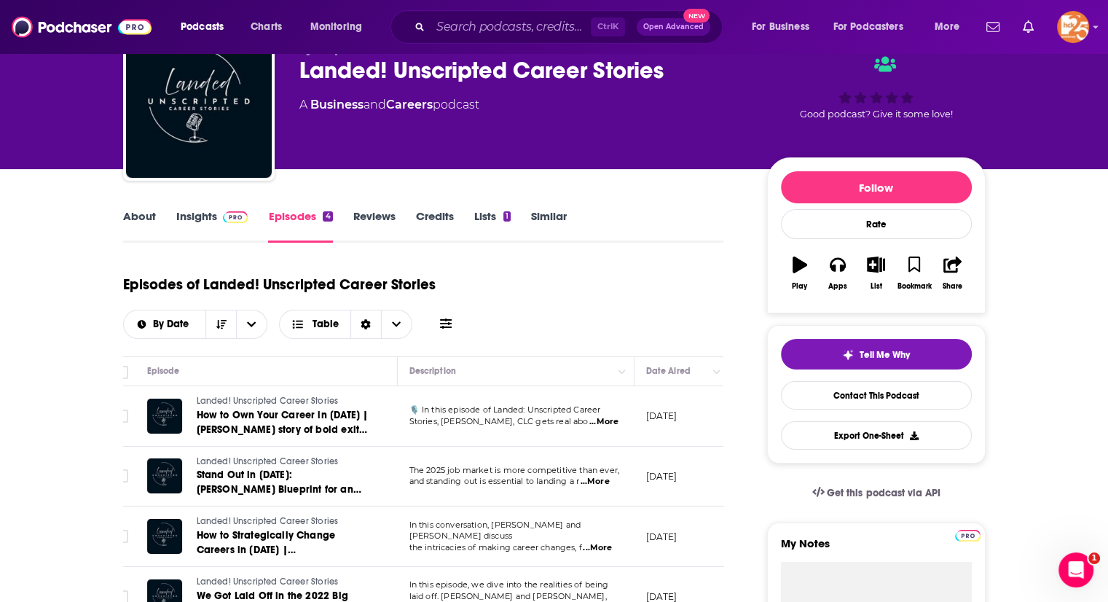
scroll to position [0, 0]
